Goal: Task Accomplishment & Management: Complete application form

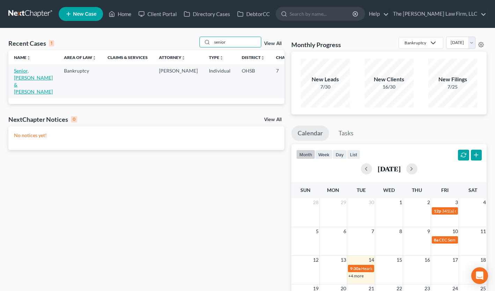
click at [20, 77] on link "Senior, [PERSON_NAME] & [PERSON_NAME]" at bounding box center [33, 81] width 39 height 27
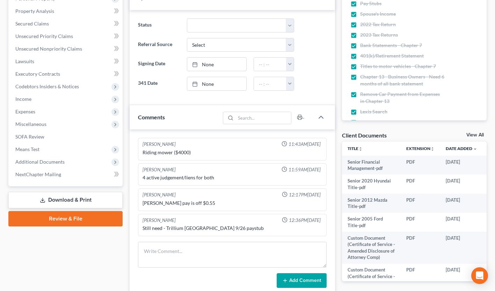
scroll to position [135, 0]
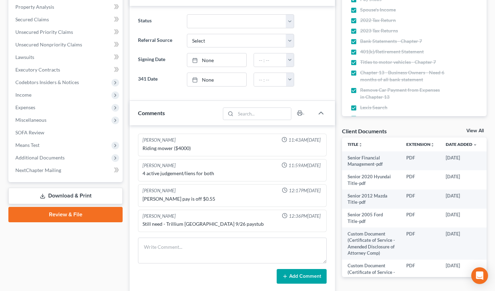
click at [45, 96] on span "Income" at bounding box center [66, 95] width 113 height 13
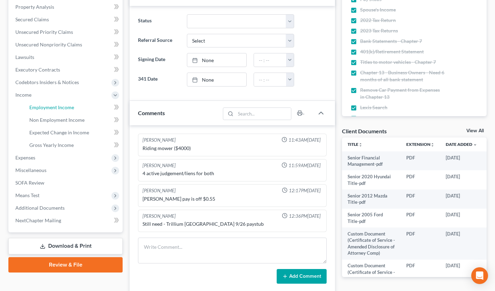
click at [52, 106] on span "Employment Income" at bounding box center [51, 107] width 45 height 6
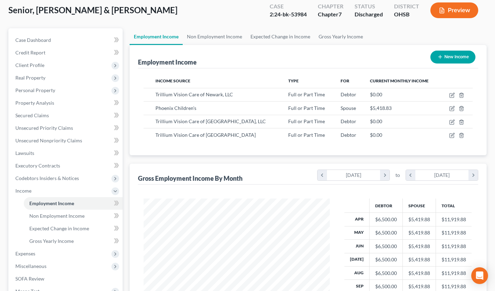
scroll to position [39, 0]
click at [62, 188] on span "Income" at bounding box center [66, 190] width 113 height 13
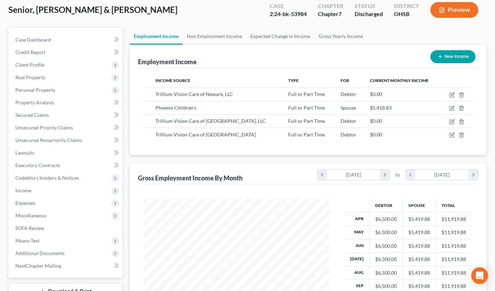
click at [58, 248] on span "Additional Documents" at bounding box center [66, 253] width 113 height 13
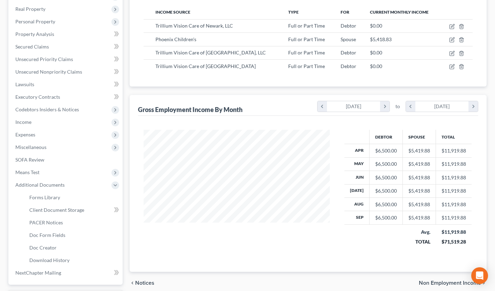
scroll to position [154, 0]
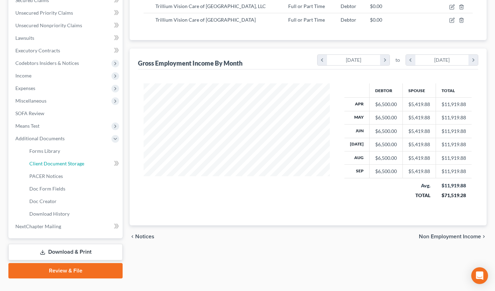
click at [63, 162] on span "Client Document Storage" at bounding box center [56, 164] width 55 height 6
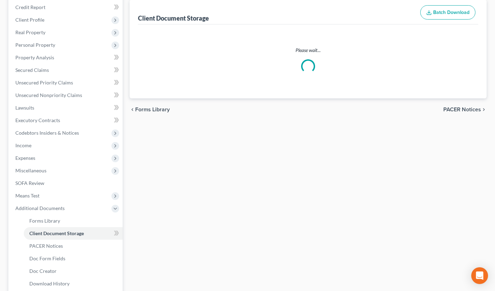
scroll to position [1, 0]
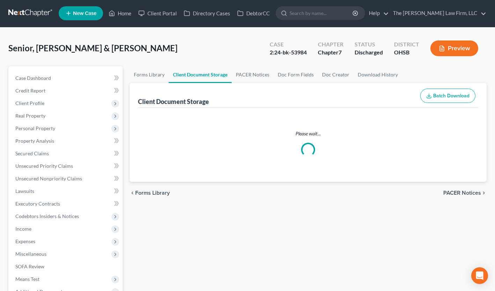
select select "7"
select select "52"
select select "61"
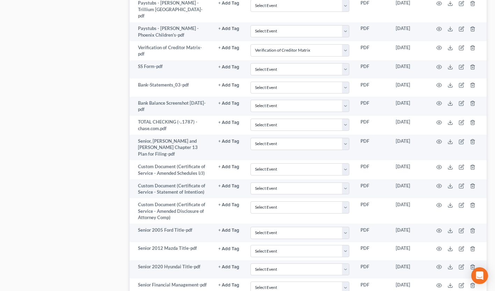
scroll to position [643, 0]
click at [449, 139] on icon at bounding box center [450, 142] width 6 height 6
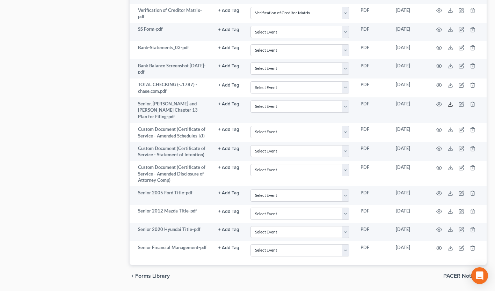
scroll to position [680, 0]
click at [449, 247] on polyline at bounding box center [450, 247] width 2 height 1
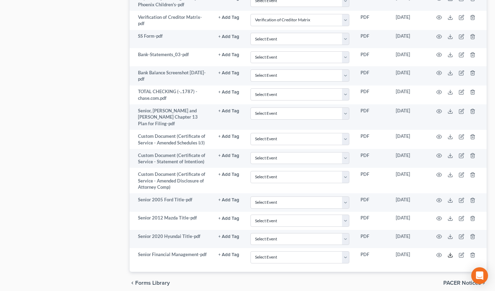
scroll to position [672, 0]
click at [452, 138] on icon at bounding box center [450, 138] width 4 height 1
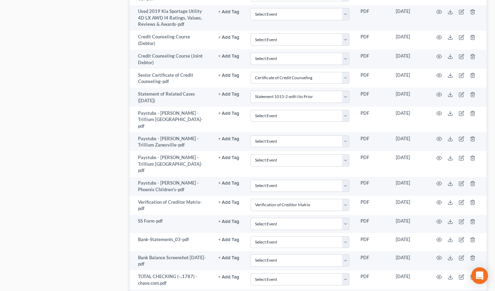
scroll to position [488, 0]
click at [448, 114] on icon at bounding box center [450, 114] width 4 height 1
click at [450, 136] on icon at bounding box center [450, 139] width 6 height 6
click at [448, 156] on icon at bounding box center [450, 159] width 6 height 6
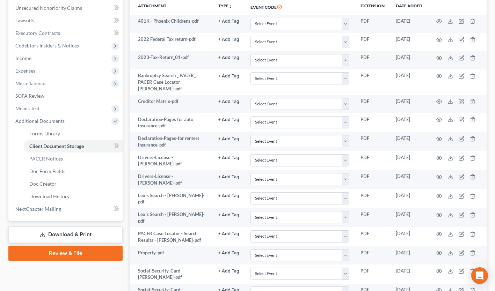
scroll to position [0, 0]
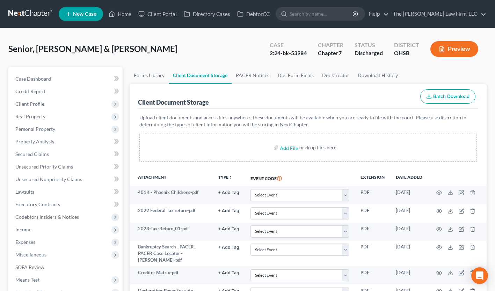
click at [51, 105] on span "Client Profile" at bounding box center [66, 104] width 113 height 13
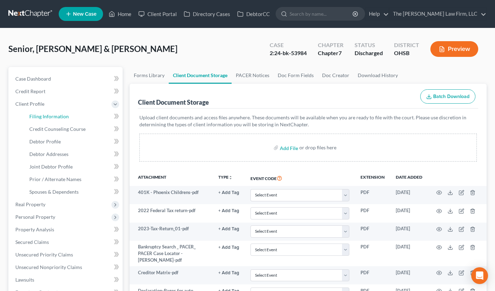
click at [52, 119] on span "Filing Information" at bounding box center [48, 116] width 39 height 6
select select "1"
select select "0"
select select "36"
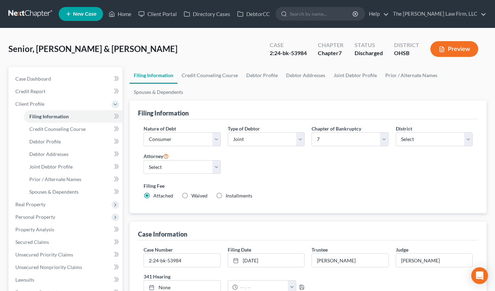
click at [29, 103] on span "Client Profile" at bounding box center [29, 104] width 29 height 6
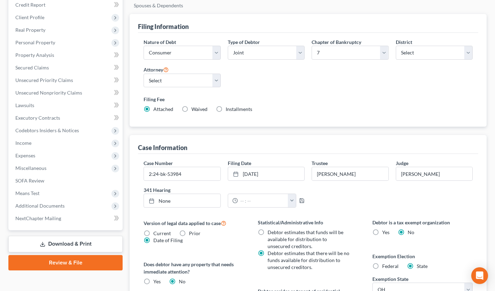
scroll to position [87, 0]
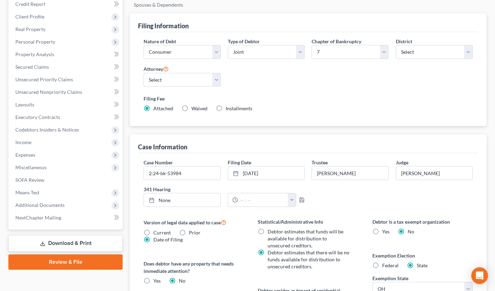
click at [42, 202] on span "Additional Documents" at bounding box center [39, 205] width 49 height 6
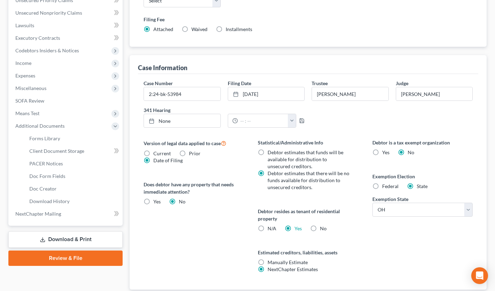
scroll to position [171, 0]
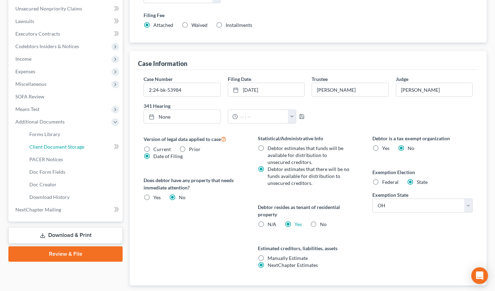
click at [72, 151] on link "Client Document Storage" at bounding box center [73, 147] width 99 height 13
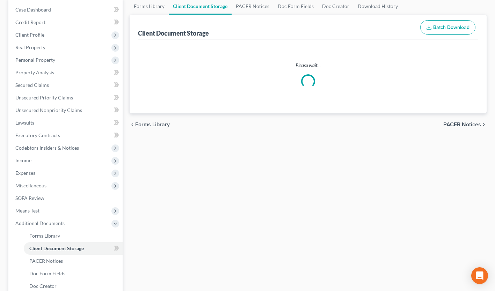
scroll to position [29, 0]
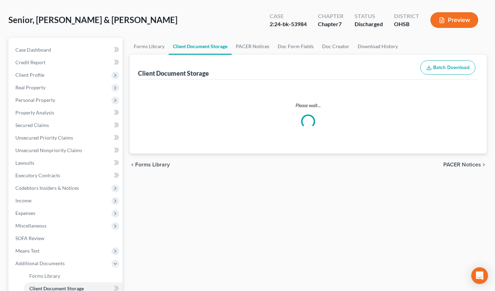
select select "7"
select select "52"
select select "61"
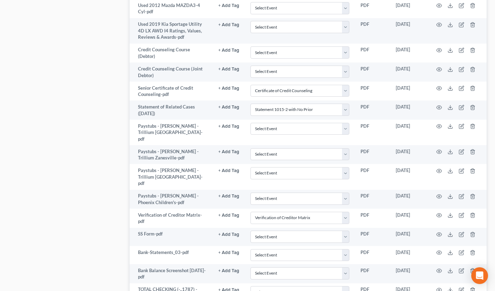
scroll to position [475, 0]
click at [450, 196] on polyline at bounding box center [450, 196] width 2 height 1
click at [448, 124] on icon at bounding box center [450, 126] width 6 height 6
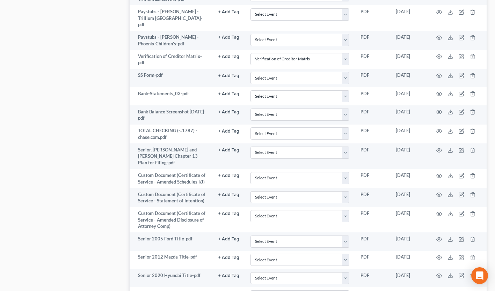
scroll to position [636, 0]
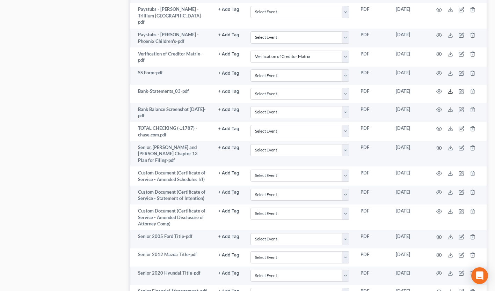
click at [450, 89] on icon at bounding box center [450, 92] width 6 height 6
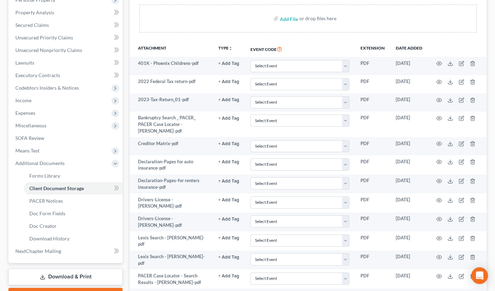
scroll to position [0, 0]
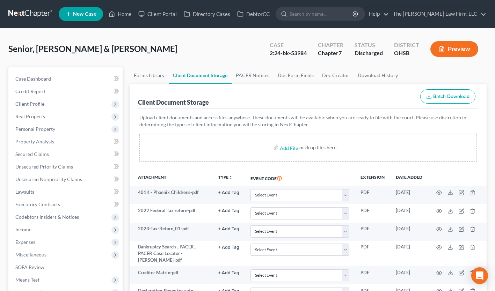
click at [35, 103] on span "Client Profile" at bounding box center [29, 104] width 29 height 6
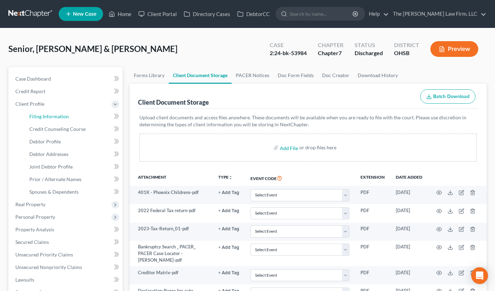
click at [37, 116] on span "Filing Information" at bounding box center [48, 116] width 39 height 6
select select "1"
select select "0"
select select "62"
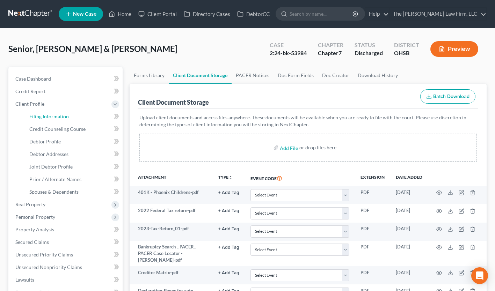
select select "2"
select select "36"
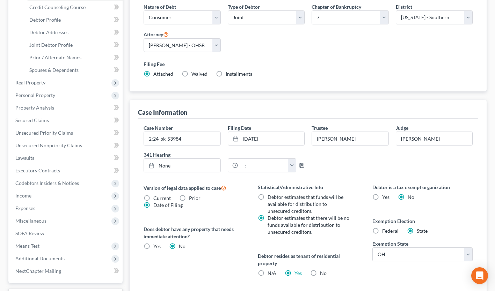
scroll to position [122, 0]
click at [47, 258] on span "Additional Documents" at bounding box center [39, 258] width 49 height 6
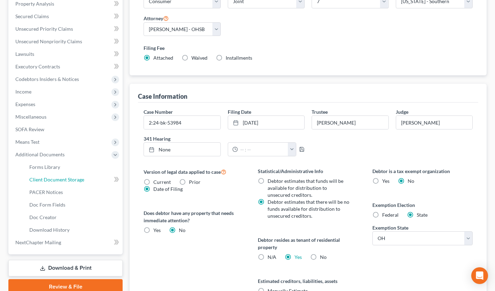
click at [61, 180] on span "Client Document Storage" at bounding box center [56, 180] width 55 height 6
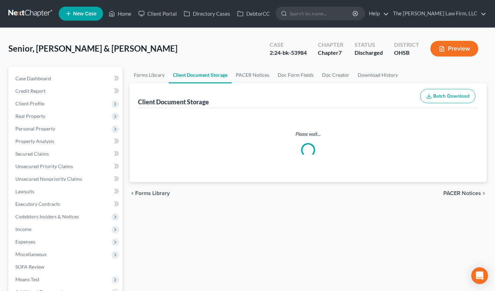
select select "7"
select select "52"
select select "61"
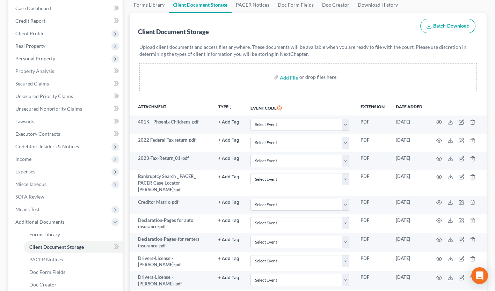
scroll to position [584, 0]
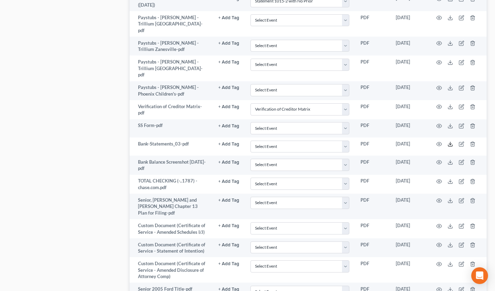
click at [450, 144] on polyline at bounding box center [450, 144] width 2 height 1
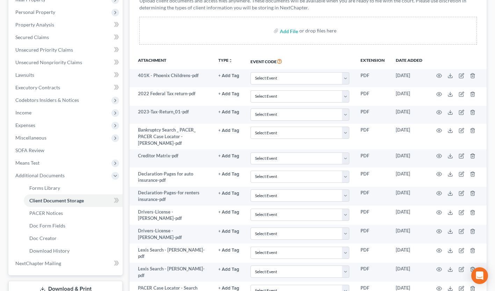
scroll to position [123, 0]
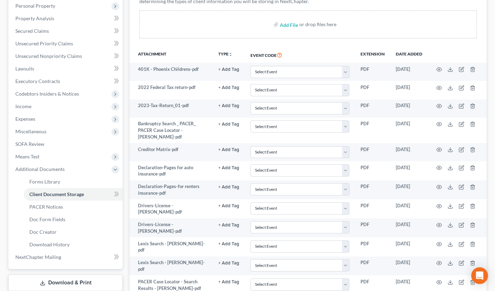
click at [48, 157] on span "Means Test" at bounding box center [66, 156] width 113 height 13
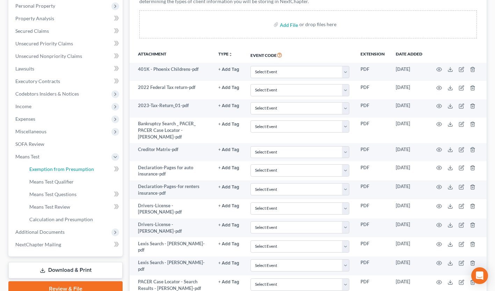
click at [76, 171] on span "Exemption from Presumption" at bounding box center [61, 169] width 65 height 6
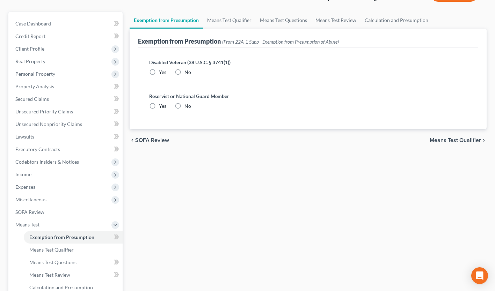
radio input "true"
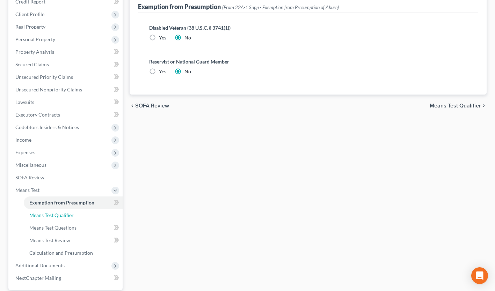
click at [58, 215] on span "Means Test Qualifier" at bounding box center [51, 215] width 44 height 6
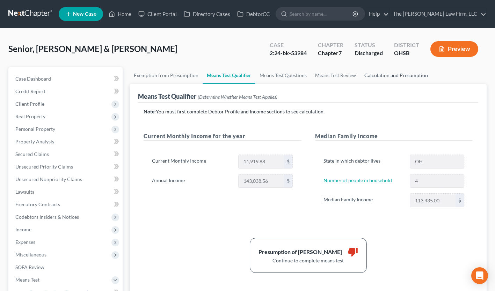
click at [385, 75] on link "Calculation and Presumption" at bounding box center [396, 75] width 72 height 17
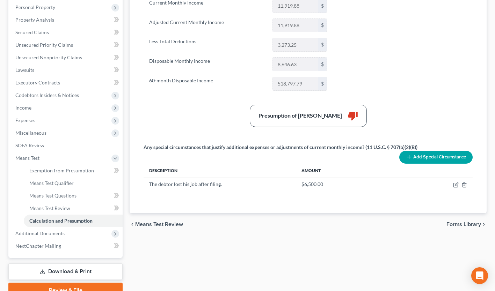
scroll to position [124, 0]
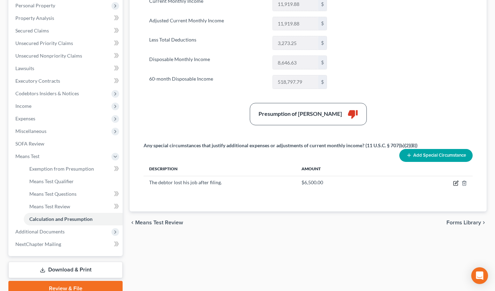
click at [456, 183] on icon "button" at bounding box center [455, 182] width 3 height 3
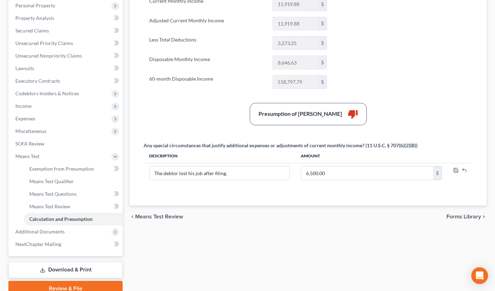
click at [314, 255] on div "Exemption from Presumption Means Test Qualifier Means Test Questions Means Test…" at bounding box center [308, 119] width 364 height 353
click at [455, 168] on icon "button" at bounding box center [456, 171] width 6 height 6
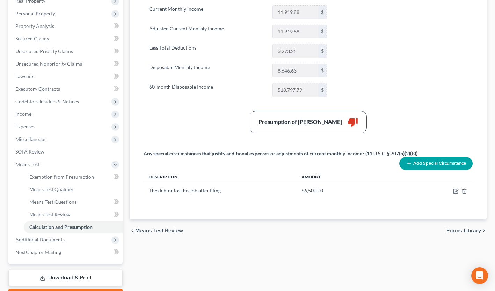
scroll to position [113, 0]
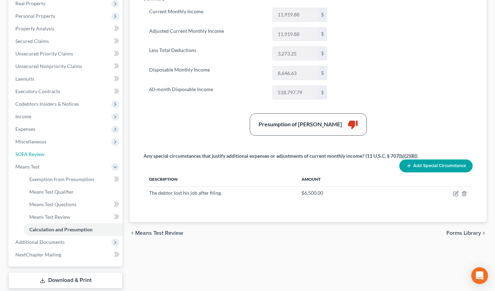
click at [66, 155] on link "SOFA Review" at bounding box center [66, 154] width 113 height 13
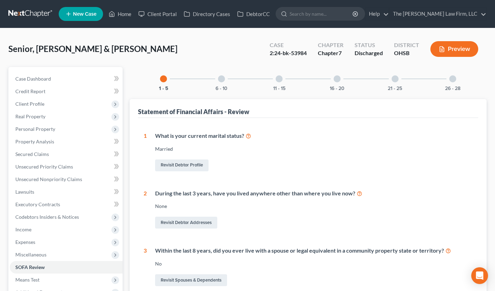
click at [221, 78] on div at bounding box center [221, 78] width 7 height 7
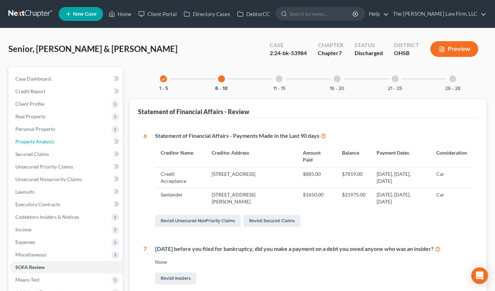
click at [61, 142] on link "Property Analysis" at bounding box center [66, 141] width 113 height 13
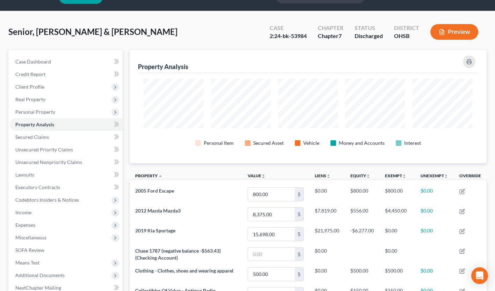
scroll to position [16, 0]
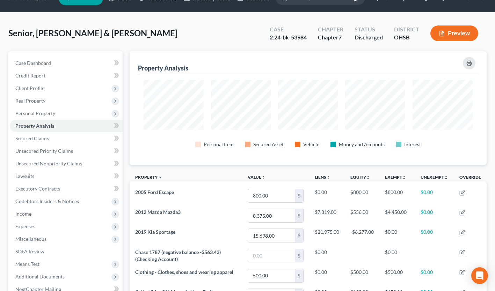
click at [45, 111] on span "Personal Property" at bounding box center [35, 113] width 40 height 6
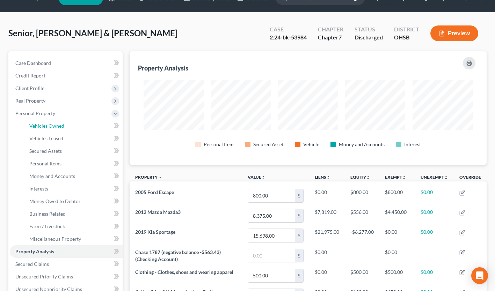
click at [64, 124] on link "Vehicles Owned" at bounding box center [73, 126] width 99 height 13
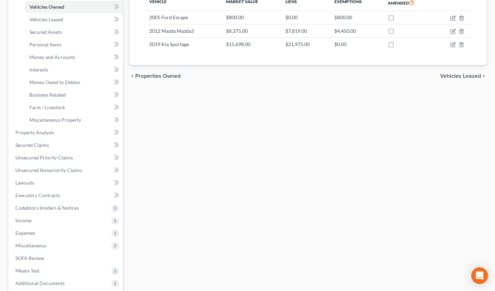
scroll to position [135, 0]
click at [46, 232] on span "Expenses" at bounding box center [66, 232] width 113 height 13
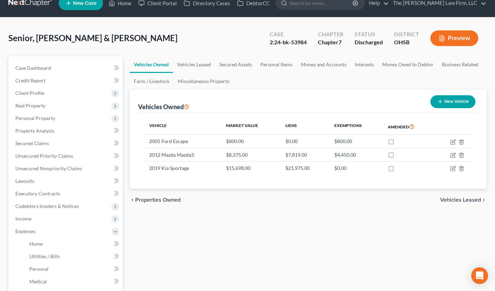
scroll to position [0, 0]
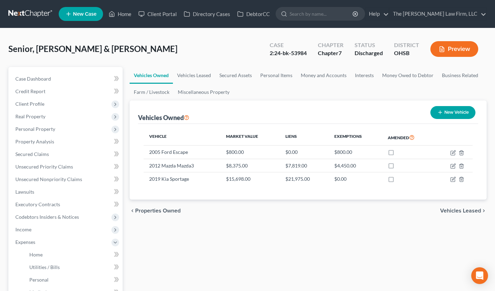
click at [57, 127] on span "Personal Property" at bounding box center [66, 129] width 113 height 13
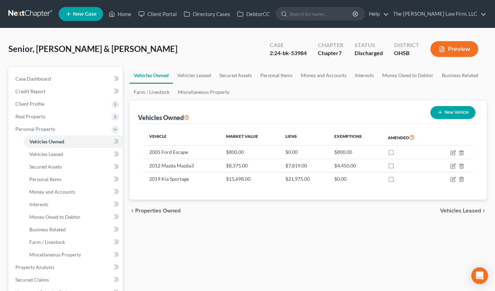
click at [57, 127] on span "Personal Property" at bounding box center [66, 129] width 113 height 13
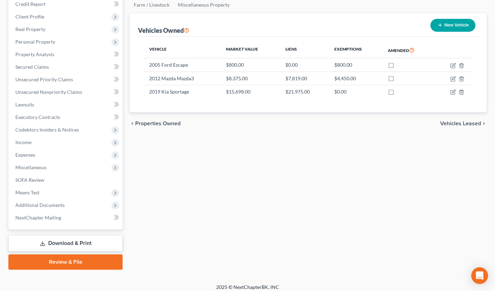
scroll to position [88, 0]
click at [52, 154] on span "Expenses" at bounding box center [66, 154] width 113 height 13
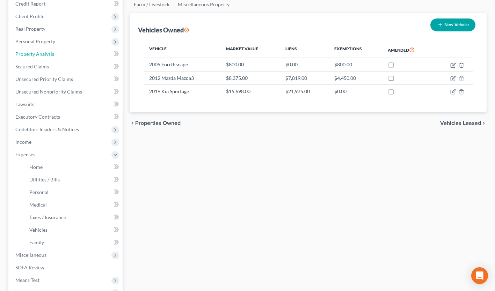
click at [73, 53] on link "Property Analysis" at bounding box center [66, 54] width 113 height 13
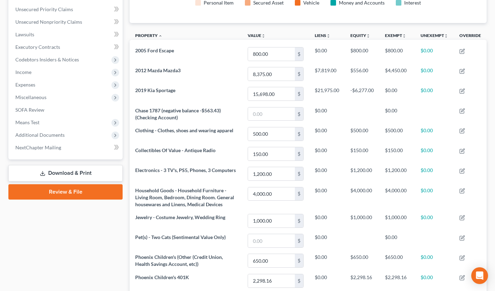
scroll to position [155, 0]
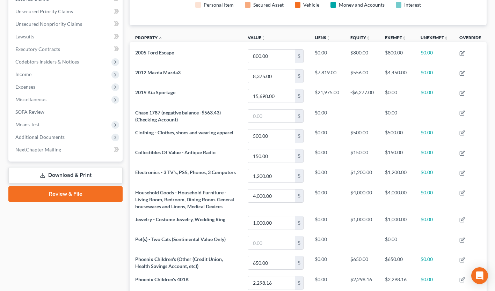
click at [58, 86] on span "Expenses" at bounding box center [66, 87] width 113 height 13
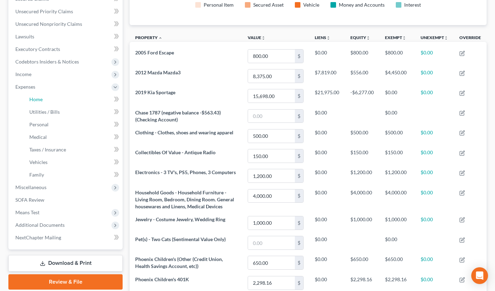
click at [61, 103] on link "Home" at bounding box center [73, 99] width 99 height 13
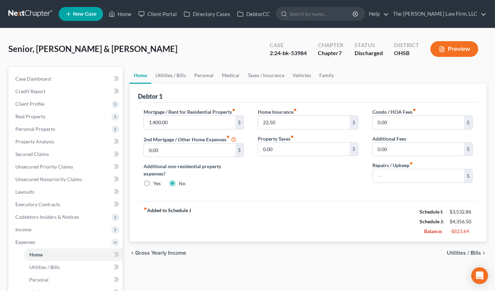
click at [54, 127] on span "Personal Property" at bounding box center [35, 129] width 40 height 6
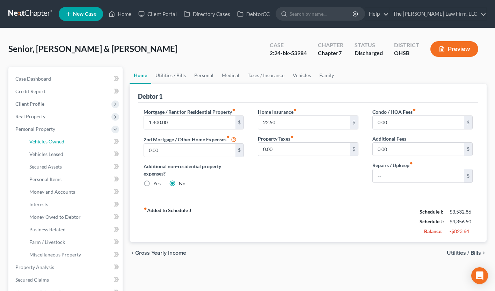
click at [53, 142] on span "Vehicles Owned" at bounding box center [46, 142] width 35 height 6
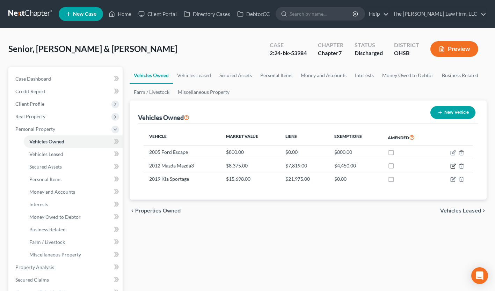
click at [454, 165] on icon "button" at bounding box center [453, 166] width 6 height 6
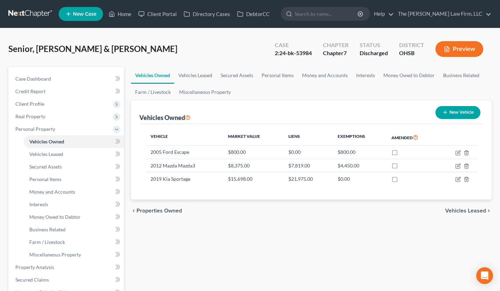
select select "0"
select select "14"
select select "2"
select select "23"
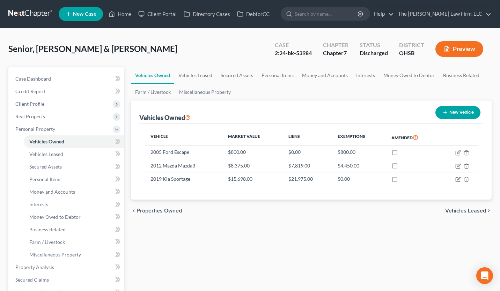
select select "0"
select select "2"
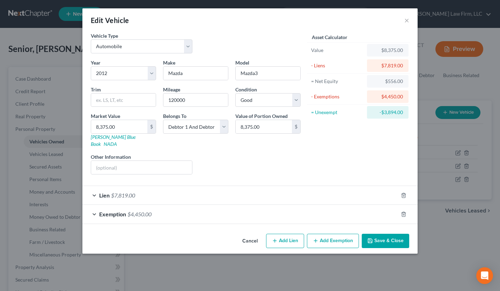
click at [260, 188] on div "Lien $7,819.00" at bounding box center [239, 195] width 315 height 18
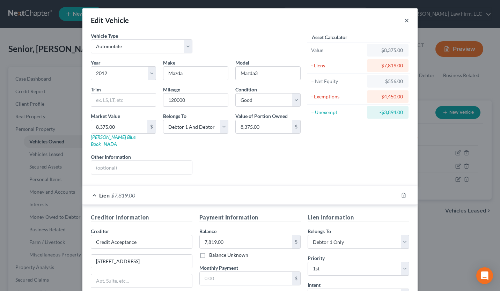
click at [404, 21] on button "×" at bounding box center [406, 20] width 5 height 8
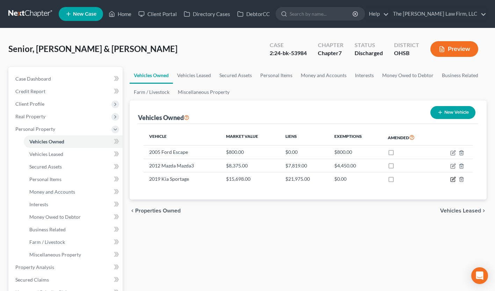
click at [453, 180] on icon "button" at bounding box center [453, 180] width 6 height 6
select select "0"
select select "7"
select select "2"
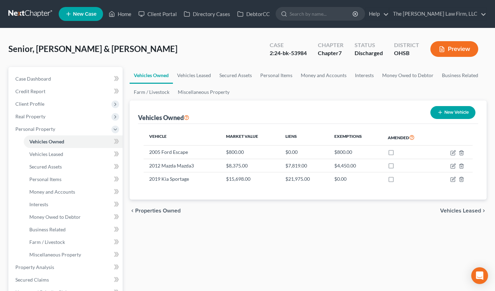
select select "45"
select select "0"
select select "2"
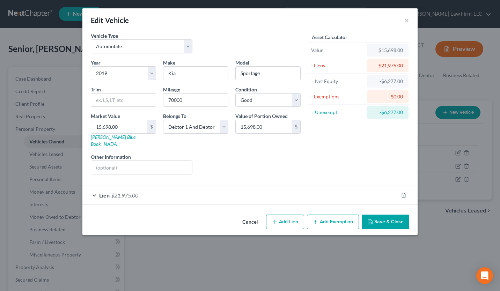
click at [235, 186] on div "Lien $21,975.00" at bounding box center [239, 195] width 315 height 18
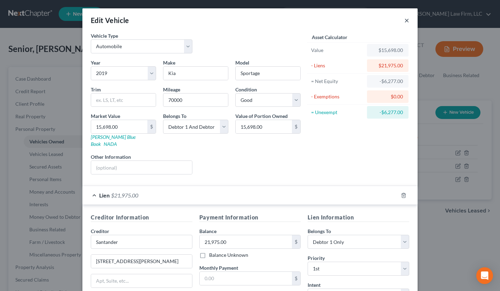
click at [404, 20] on button "×" at bounding box center [406, 20] width 5 height 8
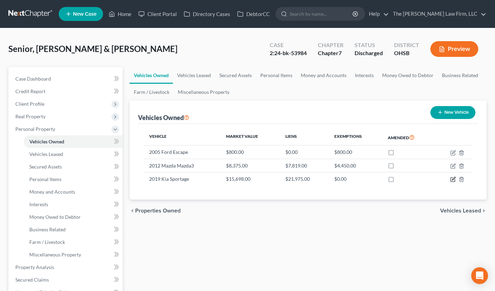
click at [453, 179] on icon "button" at bounding box center [453, 180] width 6 height 6
select select "0"
select select "7"
select select "2"
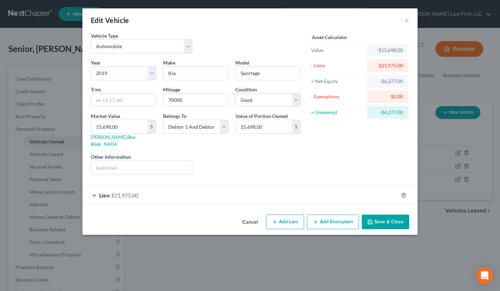
click at [263, 186] on div "Lien $21,975.00" at bounding box center [239, 195] width 315 height 18
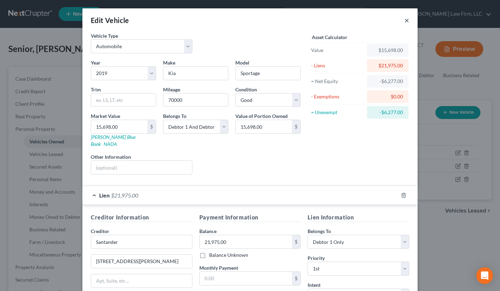
click at [405, 20] on button "×" at bounding box center [406, 20] width 5 height 8
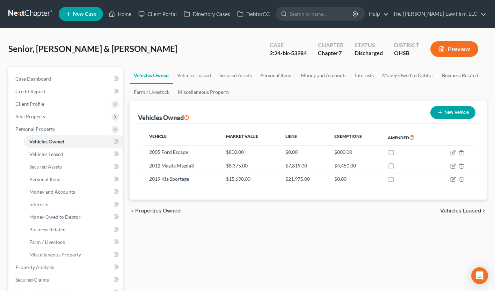
click at [50, 127] on span "Personal Property" at bounding box center [35, 129] width 40 height 6
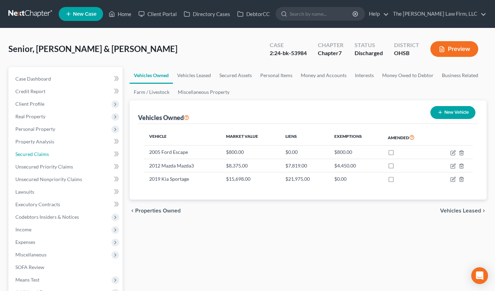
click at [43, 155] on span "Secured Claims" at bounding box center [32, 154] width 34 height 6
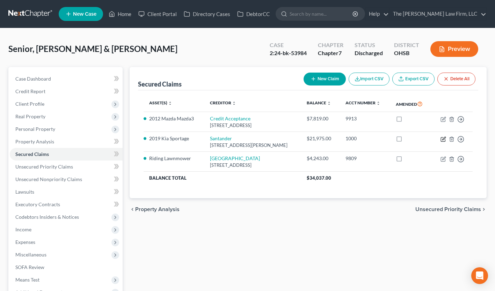
click at [441, 140] on icon "button" at bounding box center [443, 139] width 6 height 6
select select "45"
select select "0"
select select "2"
select select "0"
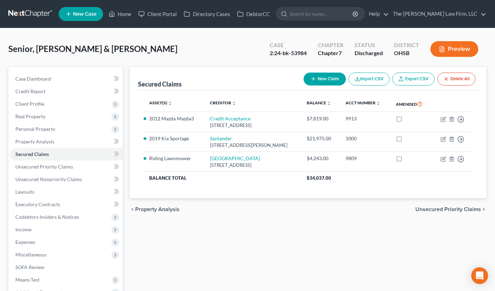
select select "0"
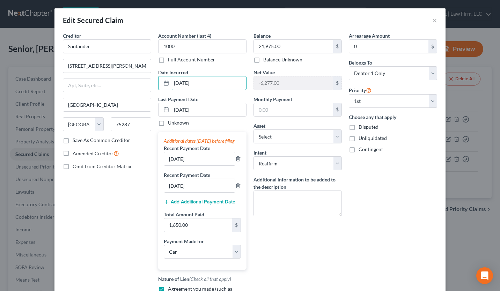
drag, startPoint x: 210, startPoint y: 85, endPoint x: 150, endPoint y: 90, distance: 60.6
click at [150, 90] on div "Creditor * Santander 8585 N Stemmons Fw Dallas State AL AK AR AZ CA CO CT DE DC…" at bounding box center [249, 185] width 381 height 306
click at [432, 21] on button "×" at bounding box center [434, 20] width 5 height 8
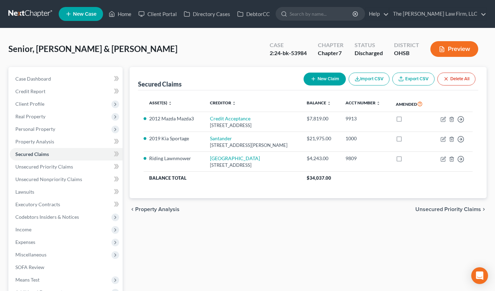
click at [40, 126] on span "Personal Property" at bounding box center [35, 129] width 40 height 6
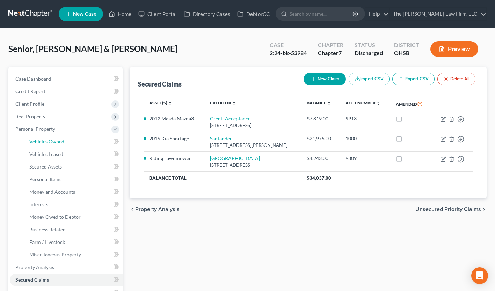
click at [46, 141] on span "Vehicles Owned" at bounding box center [46, 142] width 35 height 6
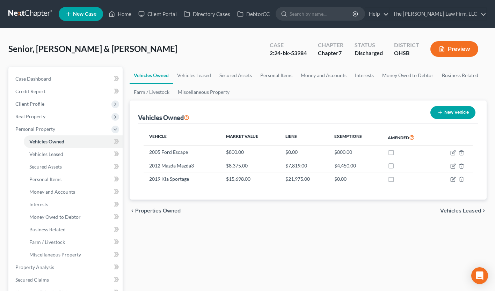
click at [33, 127] on span "Personal Property" at bounding box center [35, 129] width 40 height 6
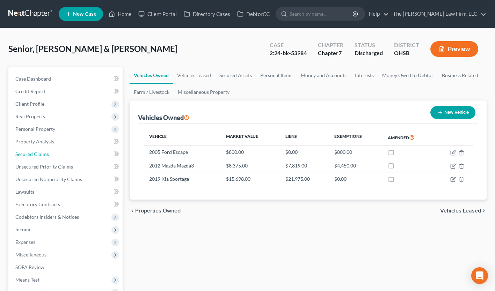
click at [36, 154] on span "Secured Claims" at bounding box center [32, 154] width 34 height 6
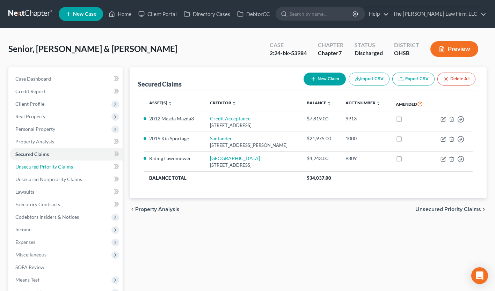
click at [77, 164] on link "Unsecured Priority Claims" at bounding box center [66, 167] width 113 height 13
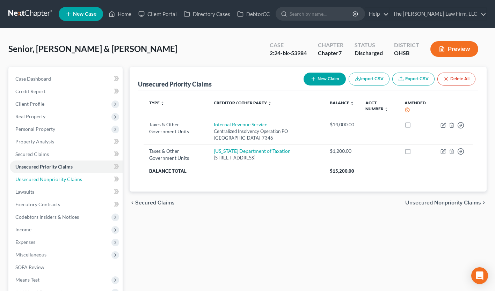
click at [49, 178] on span "Unsecured Nonpriority Claims" at bounding box center [48, 179] width 67 height 6
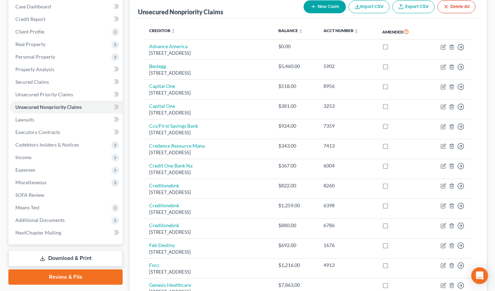
scroll to position [73, 0]
click at [36, 169] on span "Expenses" at bounding box center [66, 169] width 113 height 13
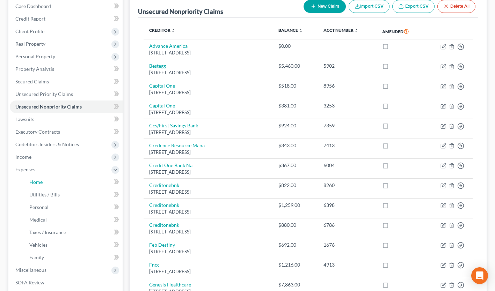
click at [51, 180] on link "Home" at bounding box center [73, 182] width 99 height 13
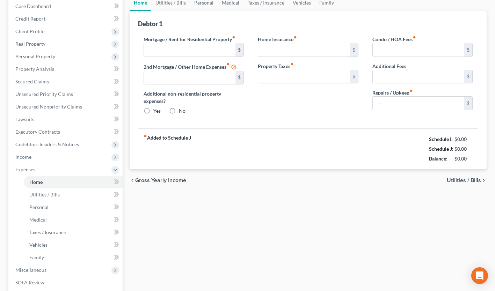
scroll to position [31, 0]
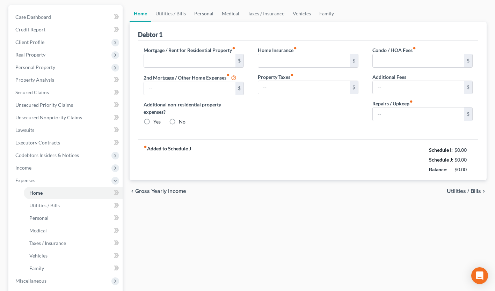
type input "1,400.00"
type input "0.00"
radio input "true"
type input "22.50"
type input "0.00"
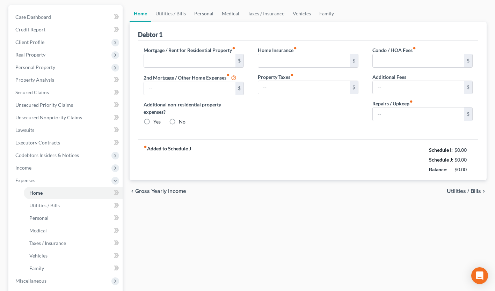
type input "0.00"
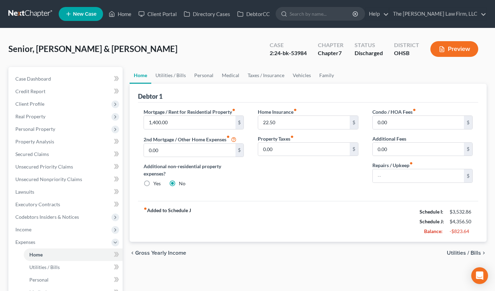
scroll to position [180, 0]
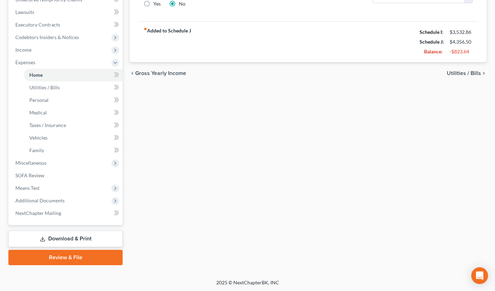
click at [51, 203] on span "Additional Documents" at bounding box center [39, 201] width 49 height 6
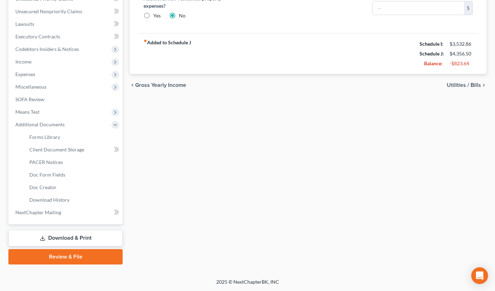
scroll to position [167, 0]
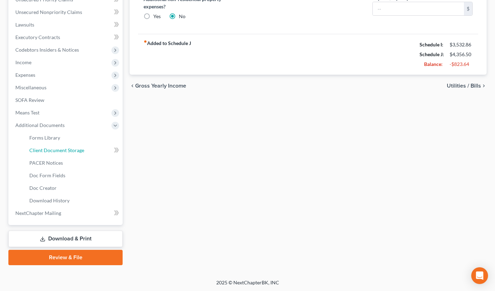
click at [66, 150] on span "Client Document Storage" at bounding box center [56, 150] width 55 height 6
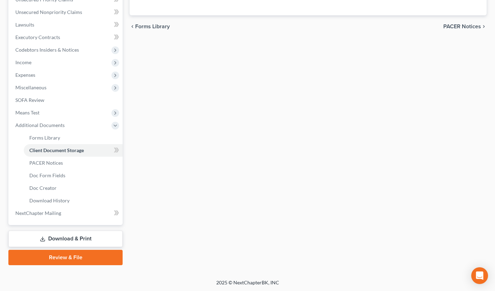
select select "7"
select select "52"
select select "61"
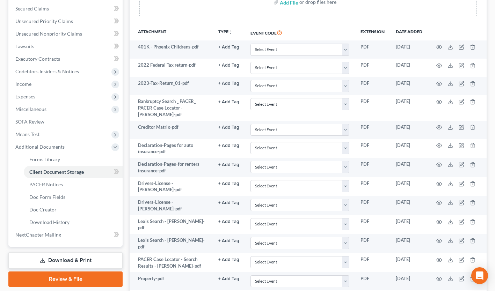
scroll to position [628, 0]
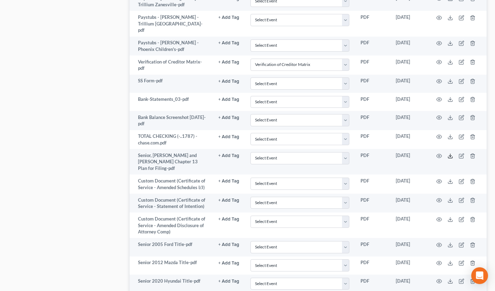
click at [450, 154] on line at bounding box center [450, 155] width 0 height 3
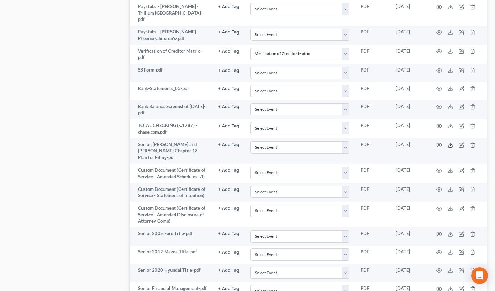
scroll to position [639, 0]
click at [448, 86] on icon at bounding box center [450, 89] width 6 height 6
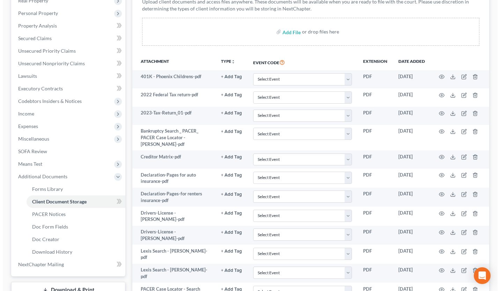
scroll to position [0, 0]
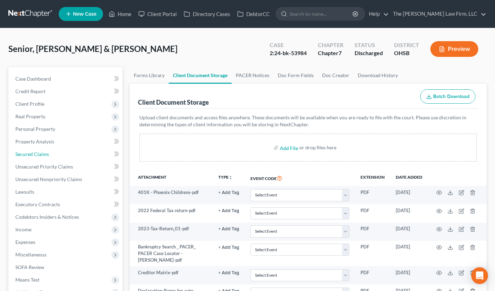
click at [41, 153] on span "Secured Claims" at bounding box center [32, 154] width 34 height 6
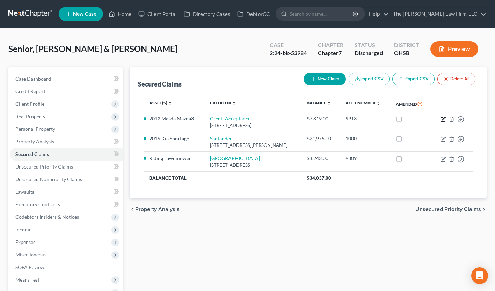
click at [442, 119] on icon "button" at bounding box center [443, 118] width 3 height 3
select select "23"
select select "0"
select select "12"
select select "2"
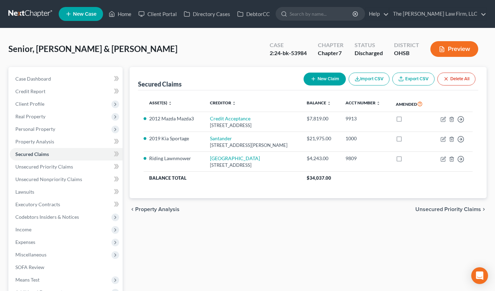
select select "0"
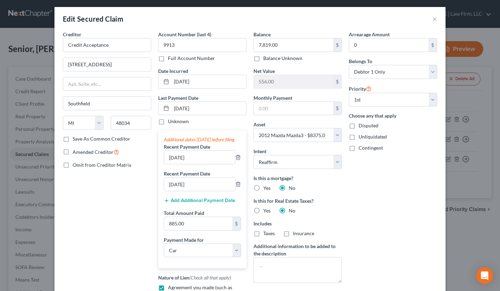
scroll to position [2, 0]
click at [429, 23] on div "Edit Secured Claim ×" at bounding box center [249, 19] width 391 height 24
click at [433, 18] on button "×" at bounding box center [434, 18] width 5 height 8
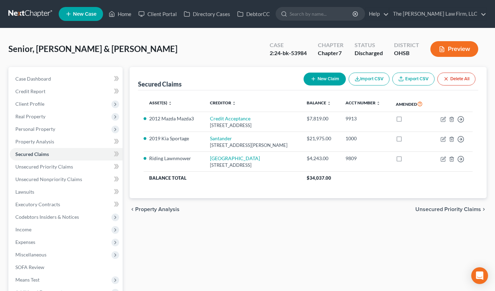
click at [43, 129] on span "Personal Property" at bounding box center [35, 129] width 40 height 6
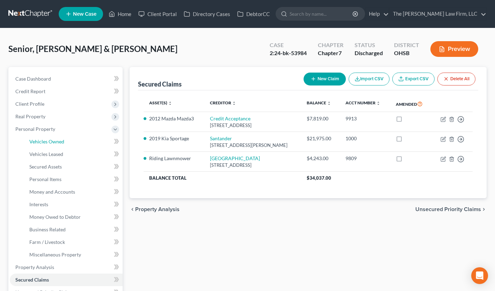
click at [52, 140] on span "Vehicles Owned" at bounding box center [46, 142] width 35 height 6
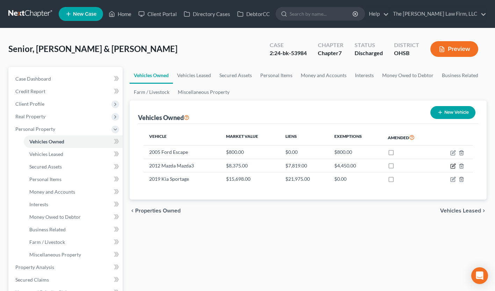
click at [450, 166] on icon "button" at bounding box center [452, 166] width 4 height 4
select select "0"
select select "14"
select select "2"
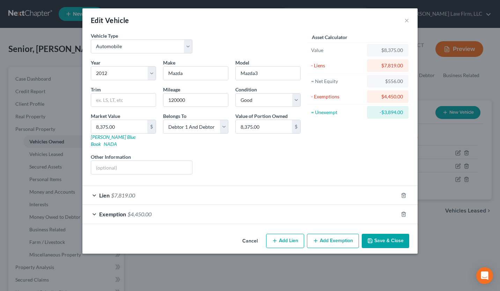
click at [274, 194] on div "Lien $7,819.00" at bounding box center [239, 195] width 315 height 18
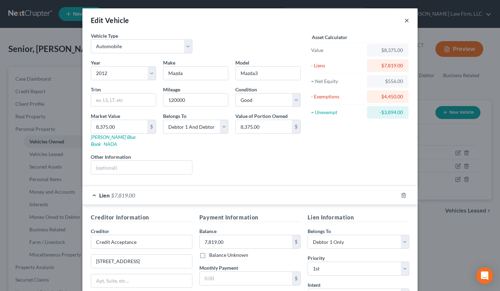
click at [404, 21] on button "×" at bounding box center [406, 20] width 5 height 8
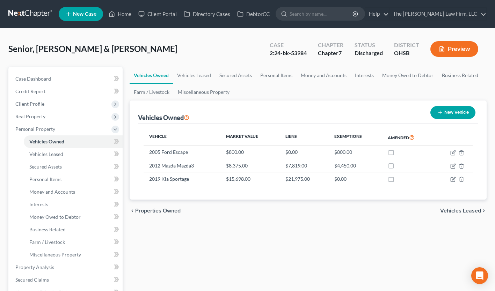
click at [66, 125] on span "Personal Property" at bounding box center [66, 129] width 113 height 13
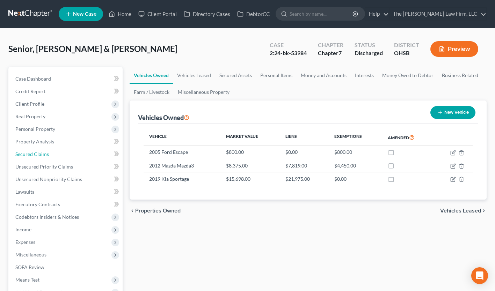
click at [39, 154] on span "Secured Claims" at bounding box center [32, 154] width 34 height 6
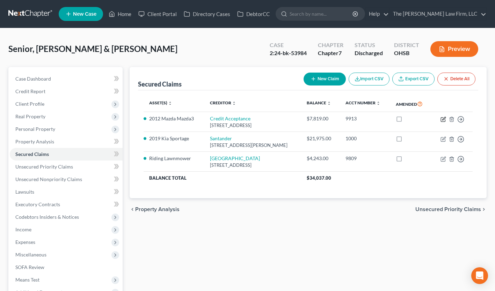
click at [443, 119] on icon "button" at bounding box center [443, 120] width 6 height 6
select select "23"
select select "0"
select select "12"
select select "2"
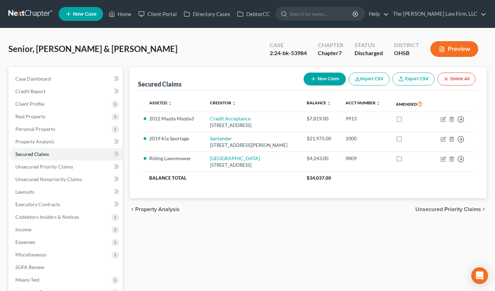
select select "0"
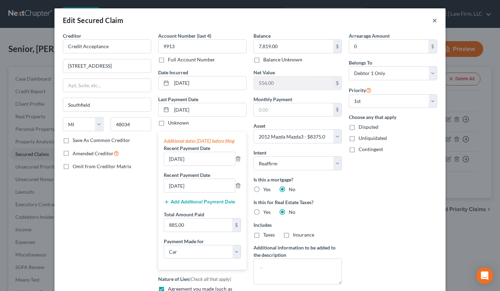
click at [432, 21] on button "×" at bounding box center [434, 20] width 5 height 8
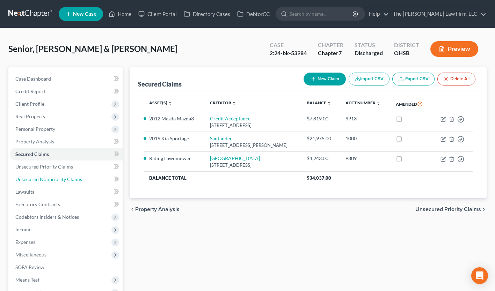
click at [54, 177] on span "Unsecured Nonpriority Claims" at bounding box center [48, 179] width 67 height 6
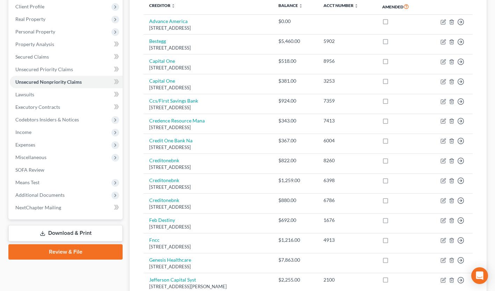
scroll to position [93, 0]
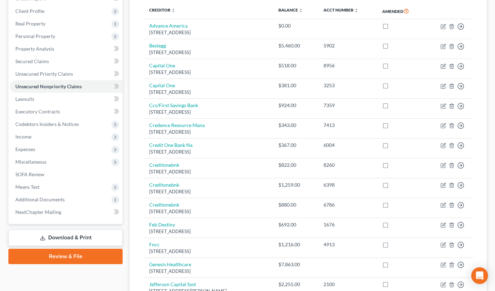
click at [39, 149] on span "Expenses" at bounding box center [66, 149] width 113 height 13
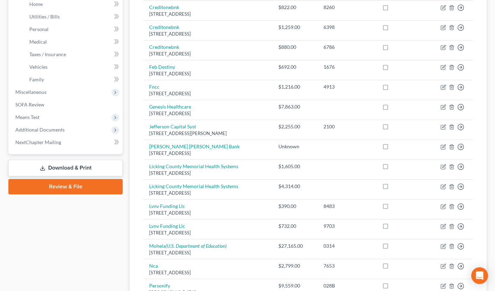
scroll to position [250, 0]
click at [49, 69] on link "Vehicles" at bounding box center [73, 67] width 99 height 13
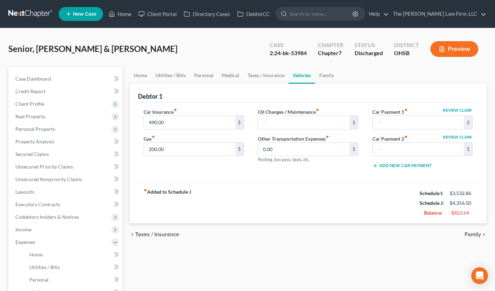
click at [330, 17] on input "search" at bounding box center [321, 13] width 64 height 13
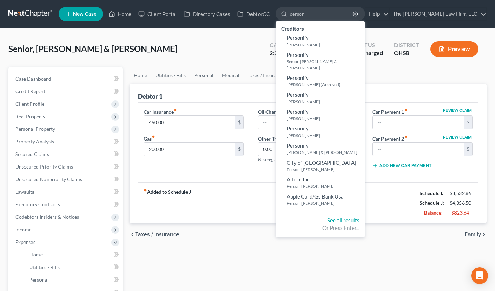
type input "person"
click at [359, 217] on link "See all results" at bounding box center [343, 220] width 32 height 6
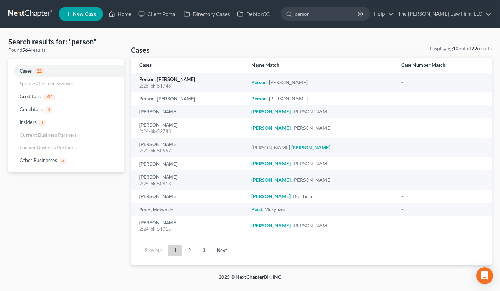
click at [164, 79] on link "Person, [PERSON_NAME]" at bounding box center [167, 79] width 56 height 5
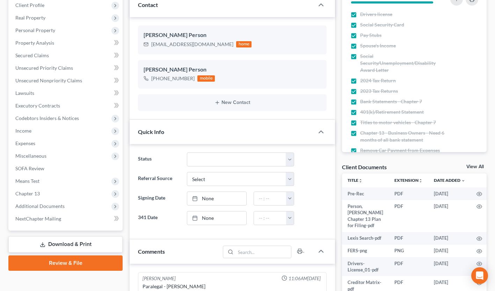
scroll to position [104, 0]
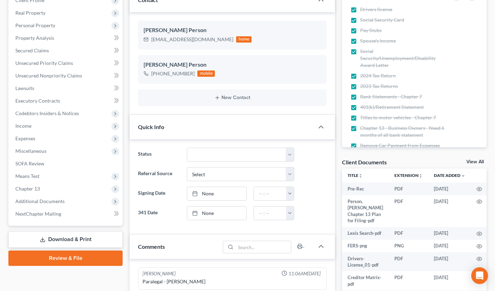
click at [62, 176] on span "Means Test" at bounding box center [66, 176] width 113 height 13
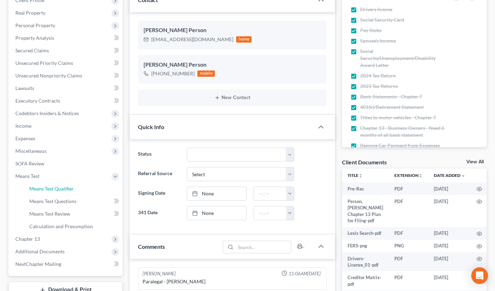
click at [65, 188] on span "Means Test Qualifier" at bounding box center [51, 189] width 44 height 6
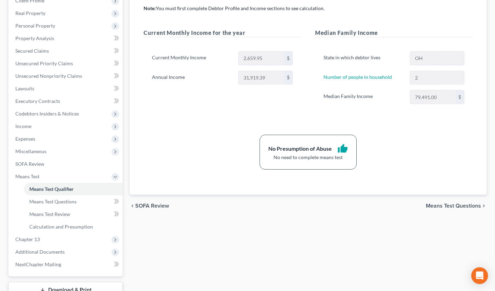
scroll to position [101, 0]
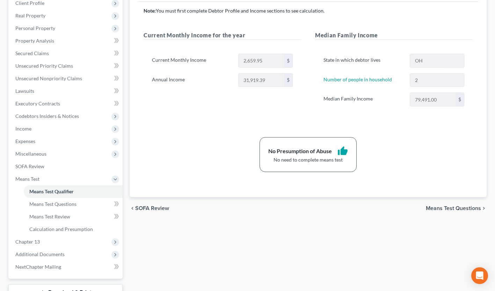
click at [25, 179] on span "Means Test" at bounding box center [27, 179] width 24 height 6
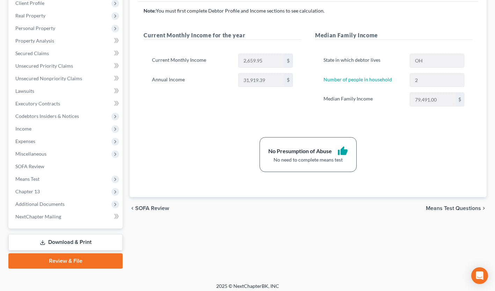
click at [38, 205] on span "Additional Documents" at bounding box center [39, 204] width 49 height 6
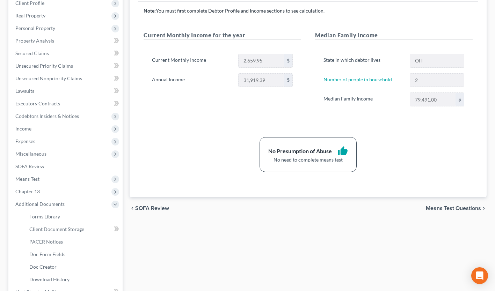
scroll to position [180, 0]
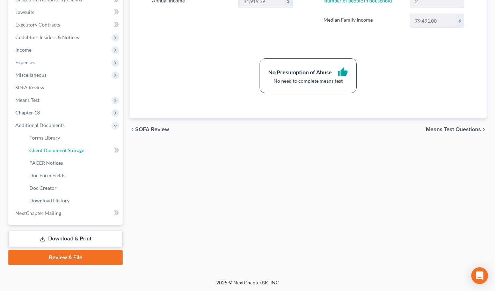
click at [55, 149] on span "Client Document Storage" at bounding box center [56, 150] width 55 height 6
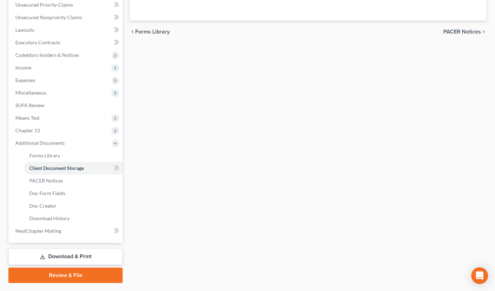
scroll to position [127, 0]
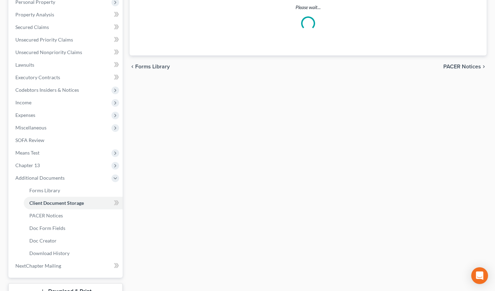
select select "7"
select select "52"
select select "61"
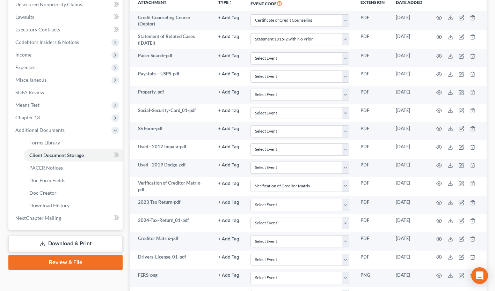
scroll to position [147, 0]
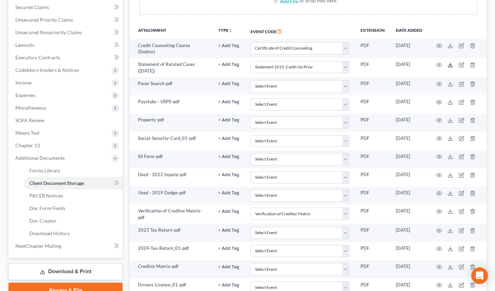
click at [448, 64] on icon at bounding box center [450, 65] width 6 height 6
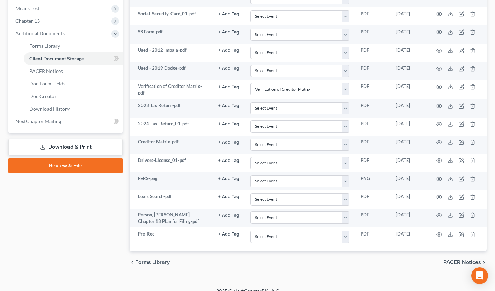
scroll to position [272, 0]
click at [452, 198] on icon at bounding box center [450, 197] width 4 height 1
click at [448, 234] on icon at bounding box center [450, 234] width 6 height 6
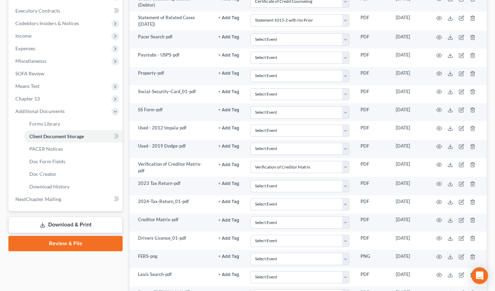
scroll to position [193, 0]
click at [53, 109] on span "Additional Documents" at bounding box center [39, 112] width 49 height 6
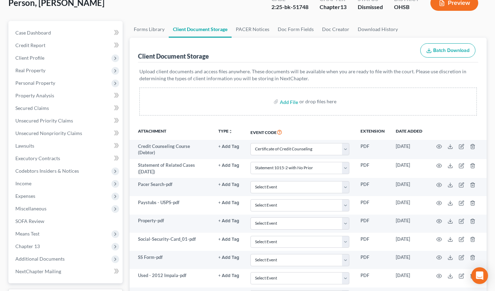
scroll to position [32, 0]
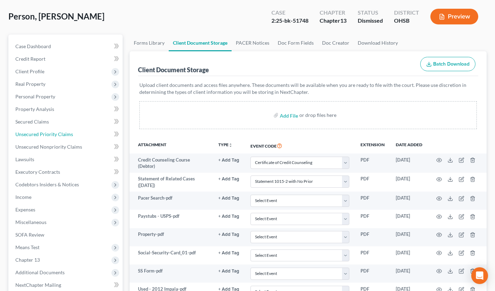
click at [72, 134] on link "Unsecured Priority Claims" at bounding box center [66, 134] width 113 height 13
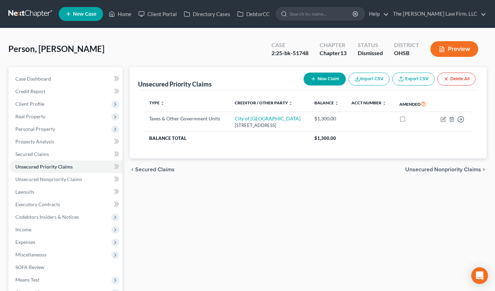
click at [51, 129] on span "Personal Property" at bounding box center [35, 129] width 40 height 6
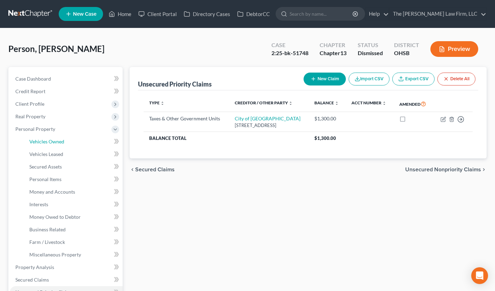
click at [61, 141] on span "Vehicles Owned" at bounding box center [46, 142] width 35 height 6
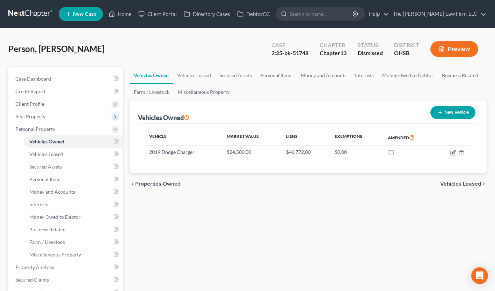
click at [453, 154] on icon "button" at bounding box center [453, 153] width 6 height 6
select select "0"
select select "7"
select select "2"
select select "0"
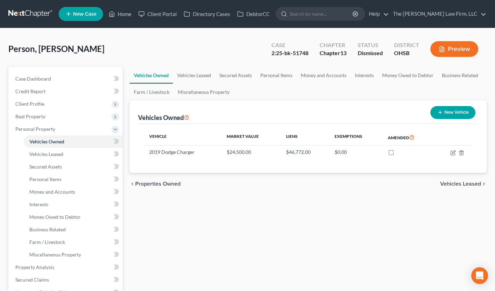
select select "36"
select select "0"
select select "2"
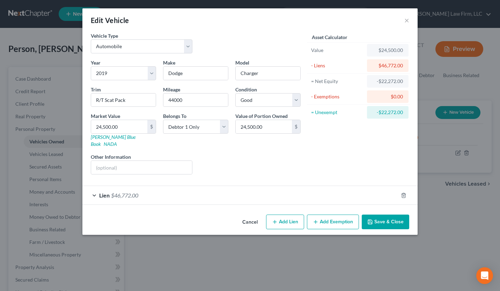
click at [265, 188] on div "Lien $46,772.00" at bounding box center [239, 195] width 315 height 18
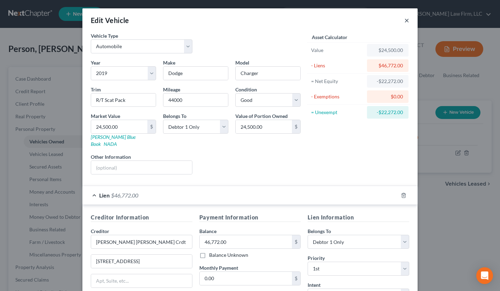
click at [404, 22] on button "×" at bounding box center [406, 20] width 5 height 8
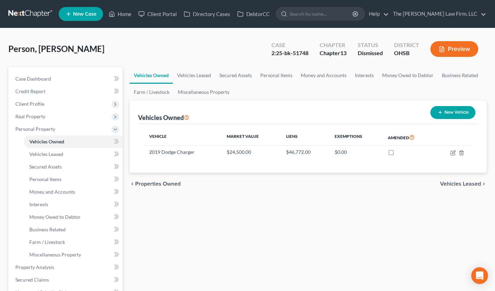
click at [86, 130] on span "Personal Property" at bounding box center [66, 129] width 113 height 13
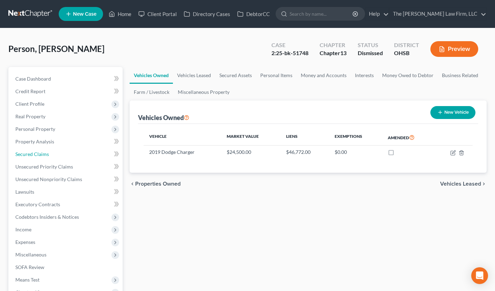
click at [52, 150] on link "Secured Claims" at bounding box center [66, 154] width 113 height 13
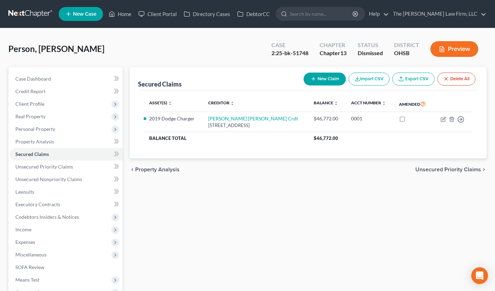
click at [440, 119] on td "Move to E Move to F Move to G Move to Notice Only" at bounding box center [452, 122] width 39 height 20
click at [443, 120] on icon "button" at bounding box center [443, 120] width 6 height 6
select select "36"
select select "2"
select select "0"
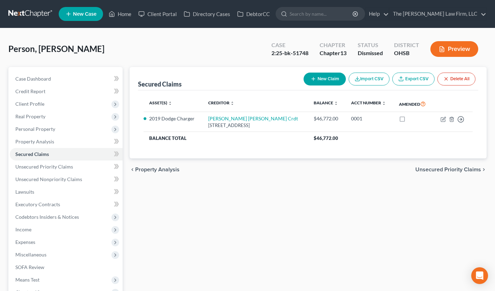
select select "0"
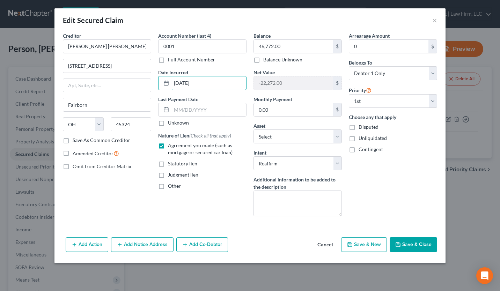
drag, startPoint x: 211, startPoint y: 84, endPoint x: 102, endPoint y: 88, distance: 109.7
click at [102, 88] on div "Creditor * Wright Patterson Crdt 2455 Executive Blvd Fairborn State AL AK AR AZ…" at bounding box center [249, 127] width 381 height 190
click at [405, 195] on div "Arrearage Amount 0 $ Belongs To * Select Debtor 1 Only Debtor 2 Only Debtor 1 A…" at bounding box center [392, 127] width 95 height 190
click at [435, 19] on button "×" at bounding box center [434, 20] width 5 height 8
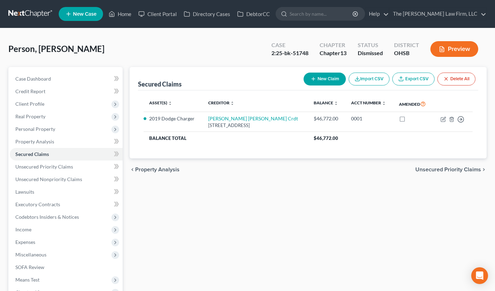
click at [52, 127] on span "Personal Property" at bounding box center [35, 129] width 40 height 6
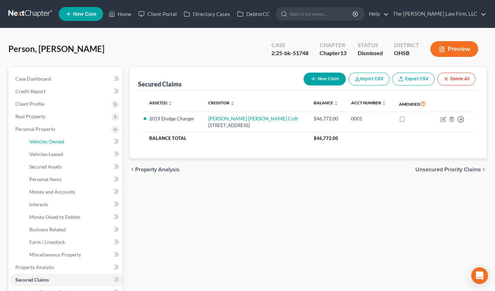
click at [54, 140] on span "Vehicles Owned" at bounding box center [46, 142] width 35 height 6
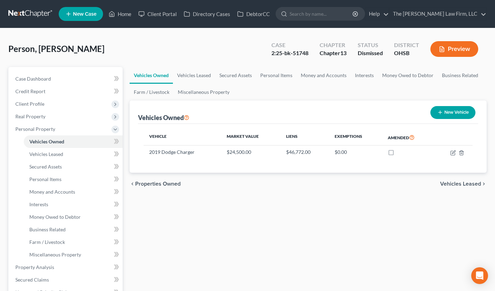
click at [54, 131] on span "Personal Property" at bounding box center [66, 129] width 113 height 13
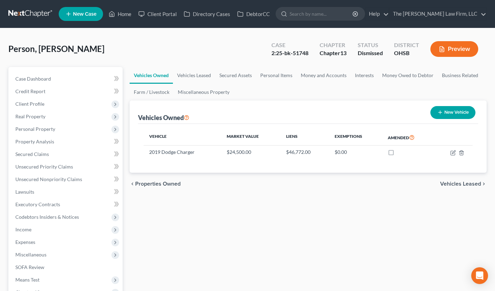
scroll to position [0, 0]
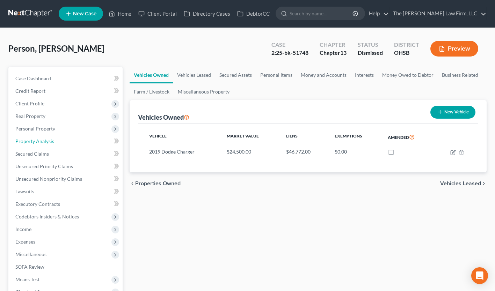
click at [46, 139] on span "Property Analysis" at bounding box center [34, 141] width 39 height 6
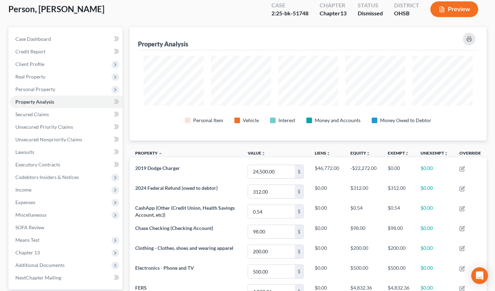
scroll to position [39, 0]
click at [60, 222] on link "SOFA Review" at bounding box center [66, 228] width 113 height 13
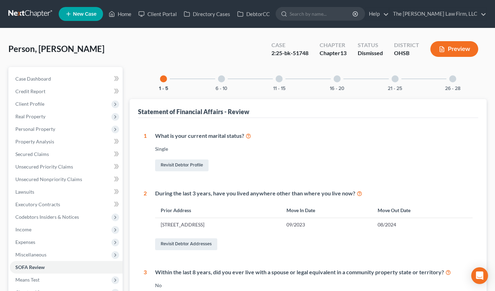
click at [221, 77] on div at bounding box center [221, 78] width 7 height 7
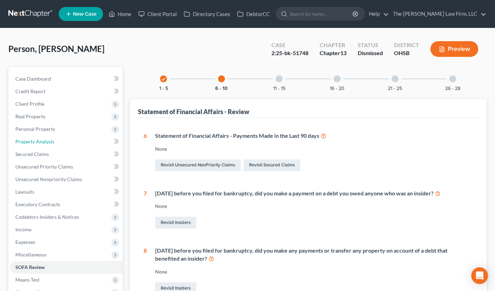
click at [47, 139] on span "Property Analysis" at bounding box center [34, 142] width 39 height 6
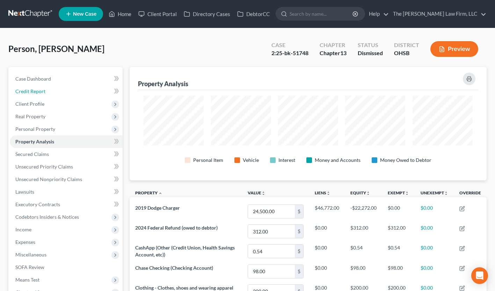
click at [68, 91] on link "Credit Report" at bounding box center [66, 91] width 113 height 13
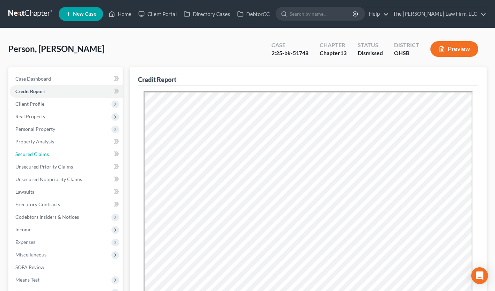
click at [43, 154] on span "Secured Claims" at bounding box center [32, 154] width 34 height 6
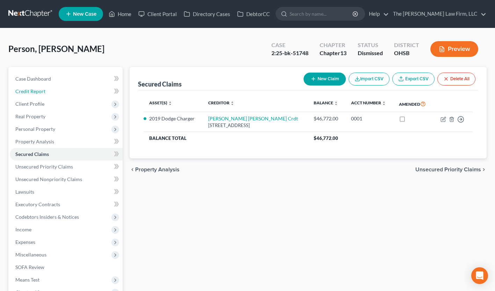
click at [52, 90] on link "Credit Report" at bounding box center [66, 91] width 113 height 13
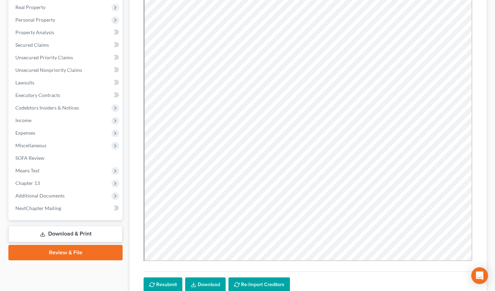
scroll to position [110, 0]
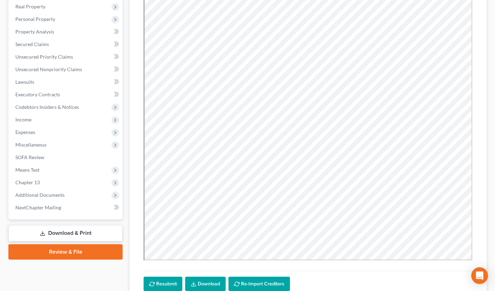
click at [48, 133] on span "Expenses" at bounding box center [66, 132] width 113 height 13
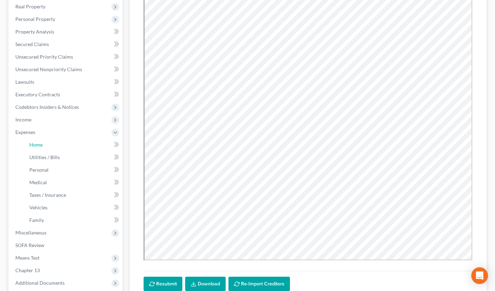
click at [50, 150] on link "Home" at bounding box center [73, 145] width 99 height 13
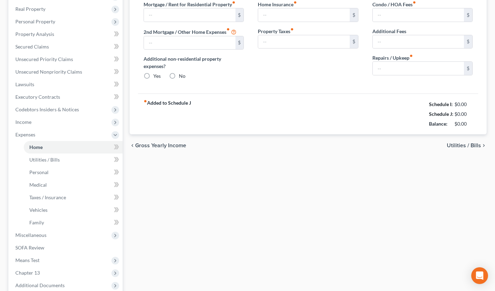
type input "0.00"
radio input "true"
type input "0.00"
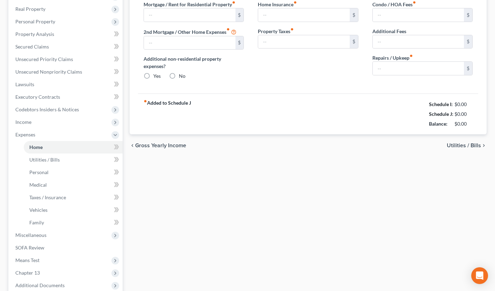
type input "0.00"
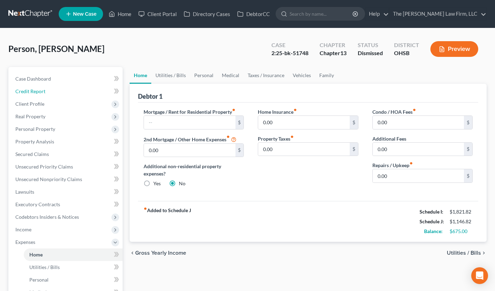
click at [41, 91] on span "Credit Report" at bounding box center [30, 91] width 30 height 6
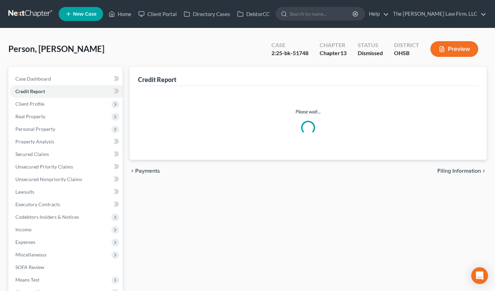
click at [42, 104] on span "Client Profile" at bounding box center [29, 104] width 29 height 6
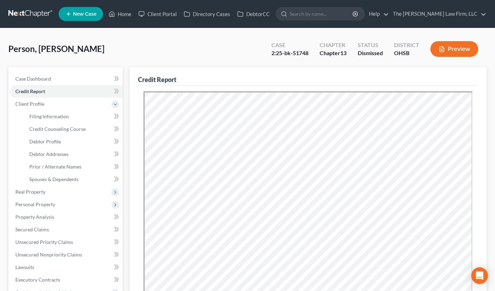
click at [57, 103] on span "Client Profile" at bounding box center [66, 104] width 113 height 13
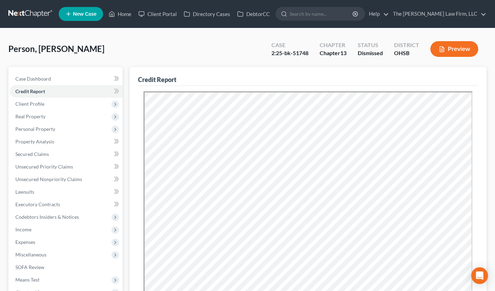
click at [57, 103] on span "Client Profile" at bounding box center [66, 104] width 113 height 13
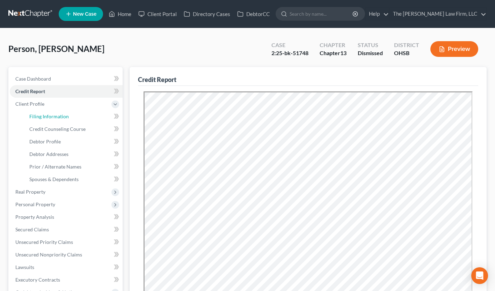
click at [54, 120] on link "Filing Information" at bounding box center [73, 116] width 99 height 13
select select "1"
select select "0"
select select "3"
select select "62"
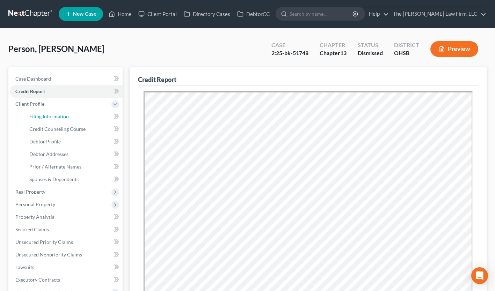
select select "2"
select select "36"
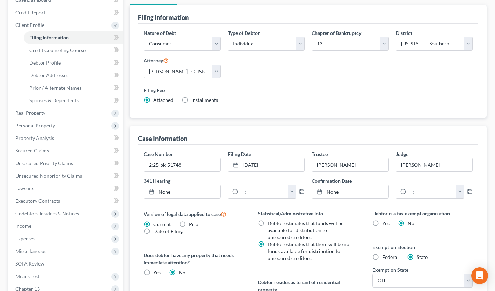
scroll to position [77, 0]
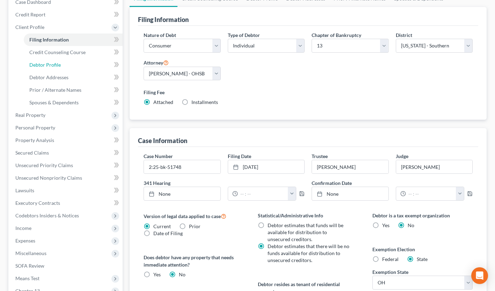
click at [74, 66] on link "Debtor Profile" at bounding box center [73, 65] width 99 height 13
select select "0"
select select "1"
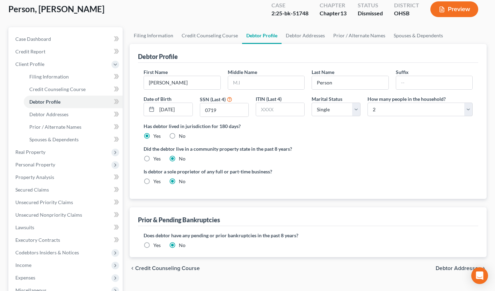
scroll to position [41, 0]
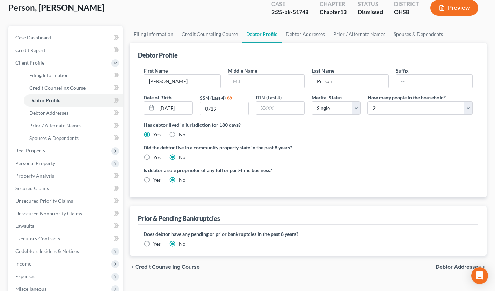
click at [37, 63] on span "Client Profile" at bounding box center [29, 63] width 29 height 6
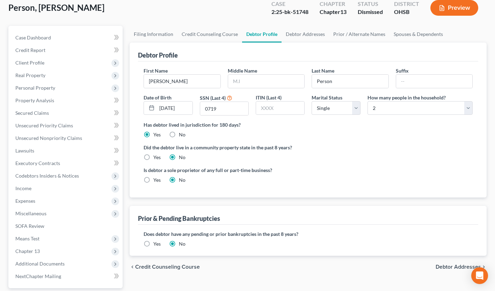
click at [38, 76] on span "Real Property" at bounding box center [30, 75] width 30 height 6
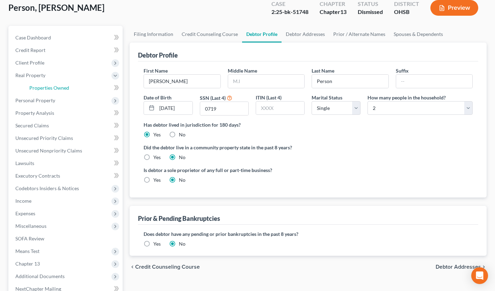
click at [47, 85] on span "Properties Owned" at bounding box center [49, 88] width 40 height 6
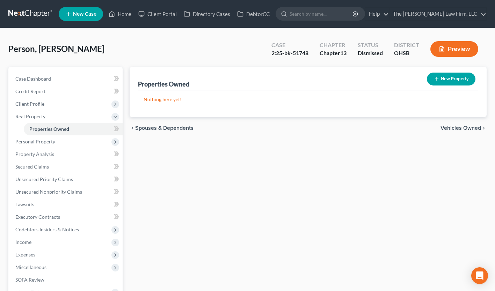
click at [48, 115] on span "Real Property" at bounding box center [66, 116] width 113 height 13
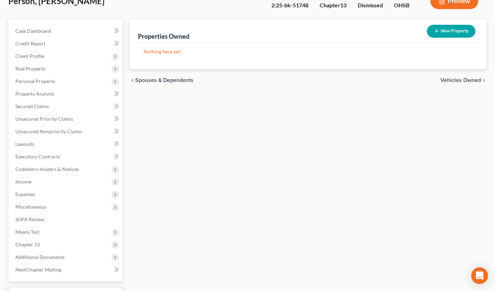
scroll to position [48, 0]
click at [48, 254] on span "Additional Documents" at bounding box center [39, 257] width 49 height 6
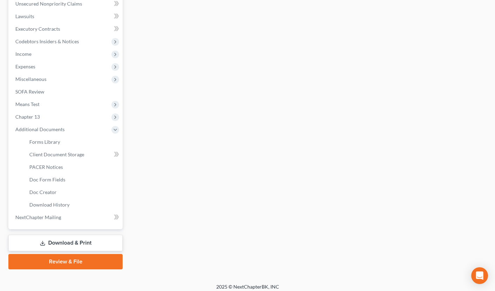
scroll to position [180, 0]
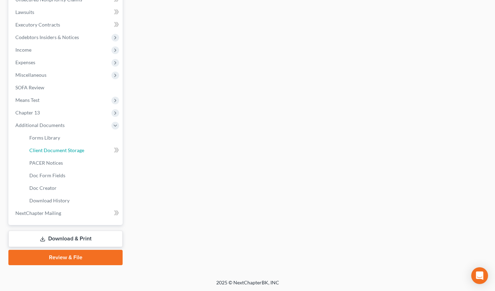
click at [54, 151] on span "Client Document Storage" at bounding box center [56, 150] width 55 height 6
select select "7"
select select "52"
select select "61"
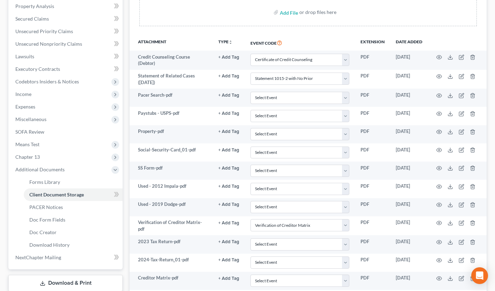
scroll to position [136, 0]
click at [448, 131] on icon at bounding box center [450, 132] width 6 height 6
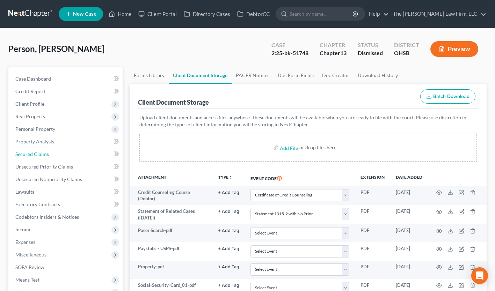
click at [37, 156] on span "Secured Claims" at bounding box center [32, 154] width 34 height 6
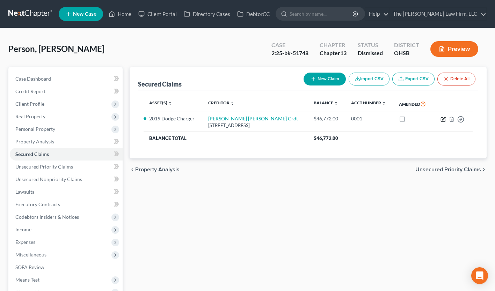
click at [444, 121] on icon "button" at bounding box center [443, 120] width 6 height 6
select select "36"
select select "6"
select select "2"
select select "0"
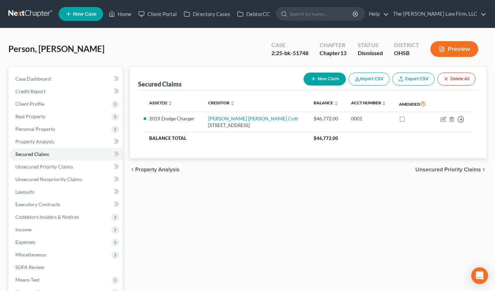
select select "0"
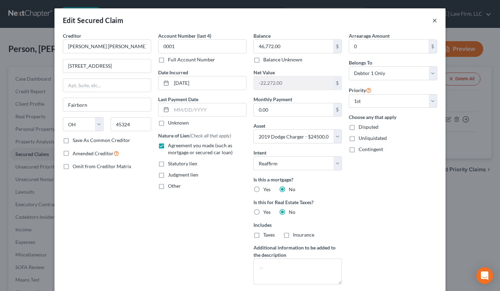
click at [432, 21] on button "×" at bounding box center [434, 20] width 5 height 8
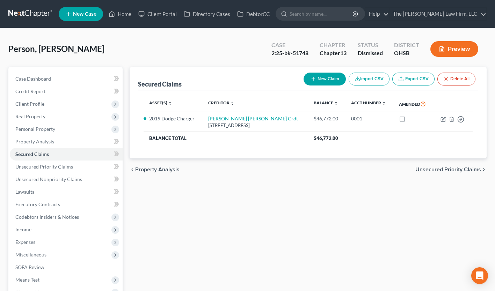
scroll to position [21, 0]
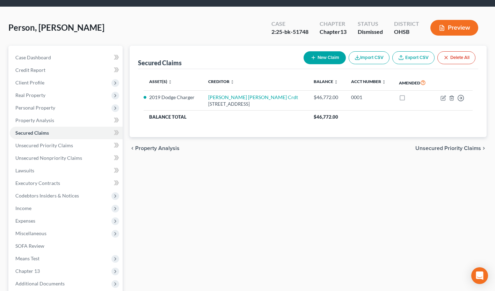
click at [63, 103] on span "Personal Property" at bounding box center [66, 108] width 113 height 13
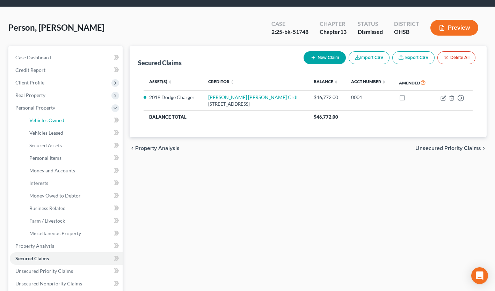
click at [63, 116] on link "Vehicles Owned" at bounding box center [73, 120] width 99 height 13
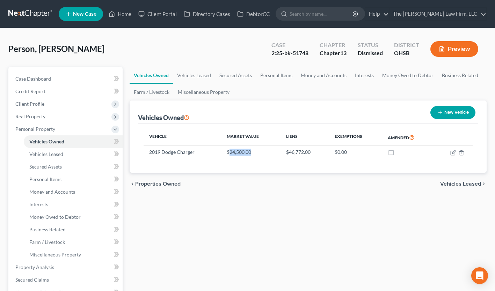
drag, startPoint x: 253, startPoint y: 151, endPoint x: 228, endPoint y: 153, distance: 24.8
click at [228, 153] on td "$24,500.00" at bounding box center [250, 152] width 59 height 13
copy td "24,500.00"
click at [36, 128] on span "Personal Property" at bounding box center [35, 129] width 40 height 6
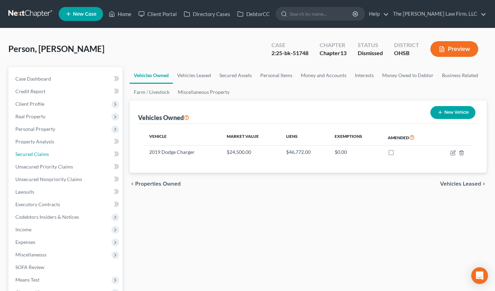
click at [37, 156] on span "Secured Claims" at bounding box center [32, 154] width 34 height 6
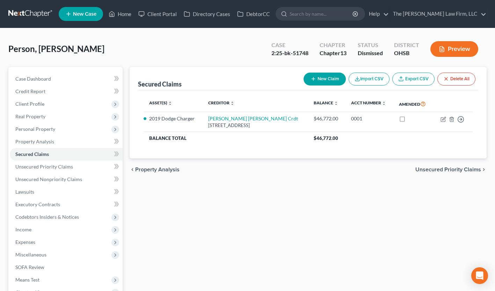
click at [37, 131] on span "Personal Property" at bounding box center [35, 129] width 40 height 6
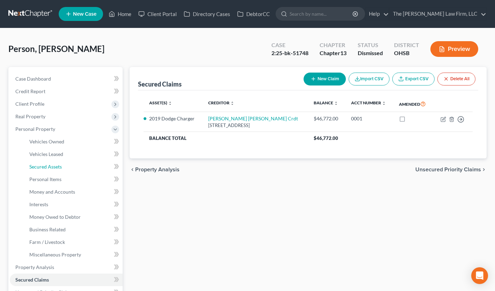
click at [49, 170] on link "Secured Assets" at bounding box center [73, 167] width 99 height 13
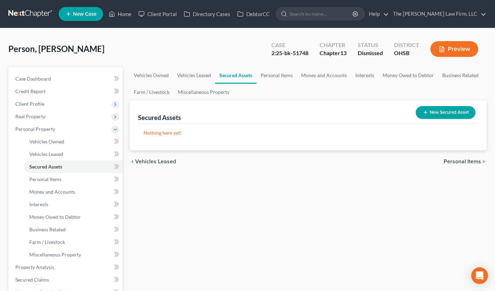
click at [39, 129] on span "Personal Property" at bounding box center [35, 129] width 40 height 6
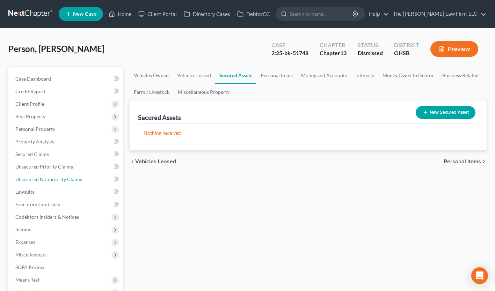
click at [52, 176] on span "Unsecured Nonpriority Claims" at bounding box center [48, 179] width 67 height 6
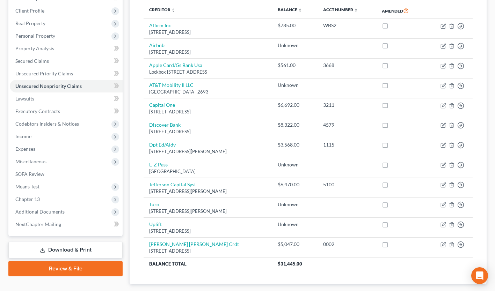
scroll to position [135, 0]
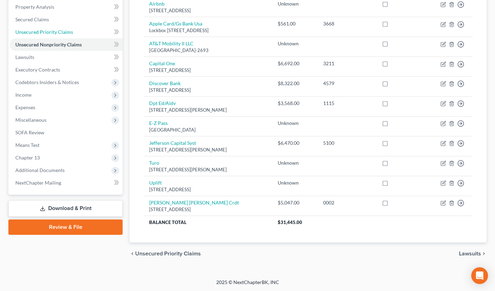
click at [77, 26] on link "Unsecured Priority Claims" at bounding box center [66, 32] width 113 height 13
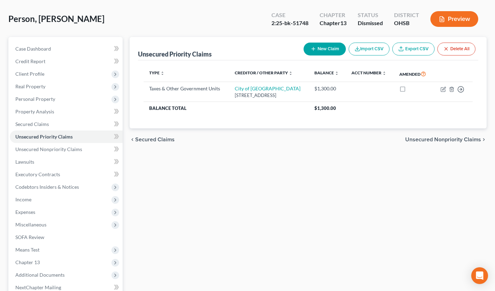
scroll to position [30, 0]
click at [58, 150] on span "Unsecured Nonpriority Claims" at bounding box center [48, 149] width 67 height 6
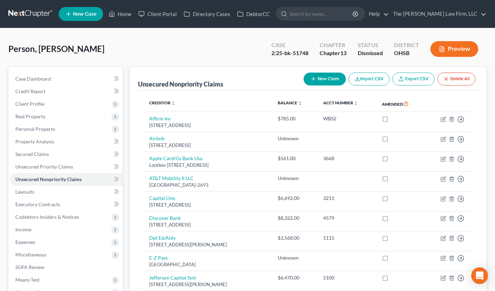
scroll to position [135, 0]
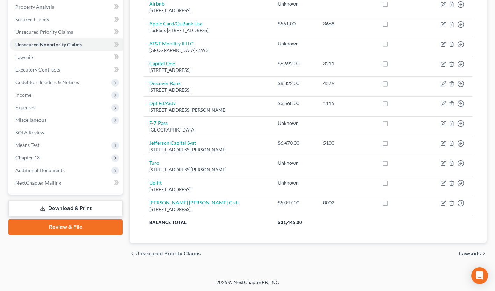
click at [67, 160] on span "Chapter 13" at bounding box center [66, 157] width 113 height 13
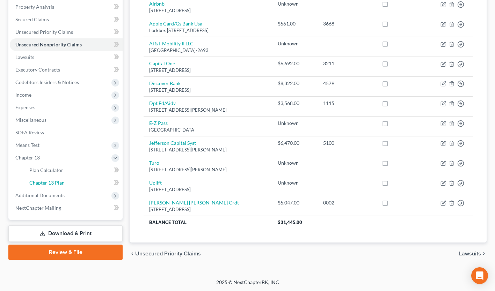
click at [60, 180] on span "Chapter 13 Plan" at bounding box center [46, 183] width 35 height 6
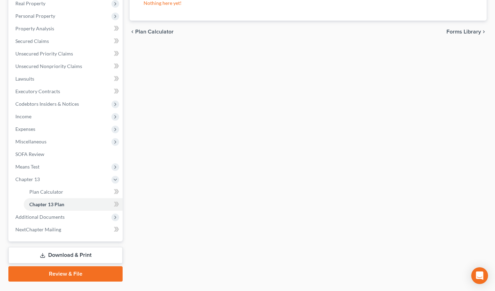
scroll to position [113, 0]
click at [64, 190] on link "Plan Calculator" at bounding box center [73, 191] width 99 height 13
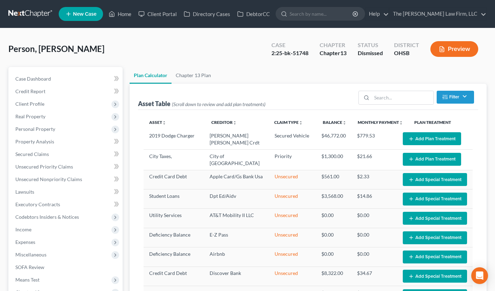
select select "59"
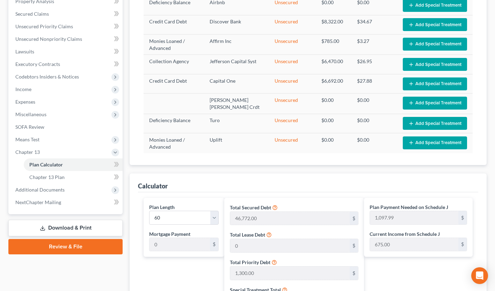
scroll to position [165, 0]
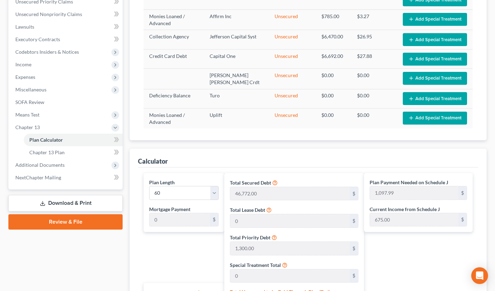
click at [46, 129] on span "Chapter 13" at bounding box center [66, 127] width 113 height 13
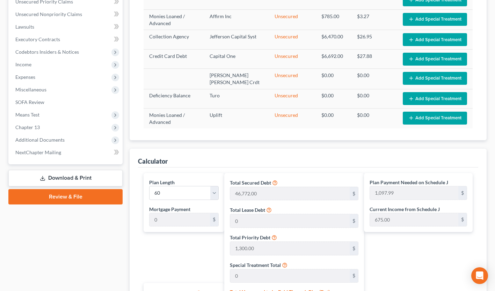
click at [40, 128] on span "Chapter 13" at bounding box center [66, 127] width 113 height 13
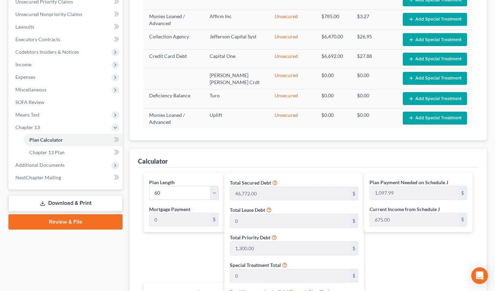
click at [34, 126] on span "Chapter 13" at bounding box center [27, 127] width 24 height 6
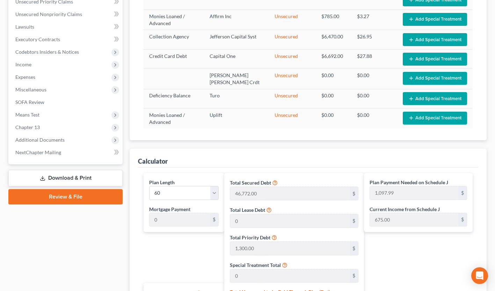
click at [36, 141] on span "Additional Documents" at bounding box center [39, 140] width 49 height 6
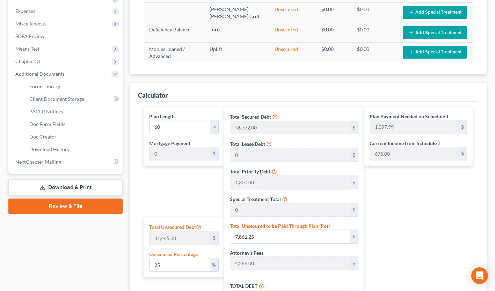
scroll to position [231, 0]
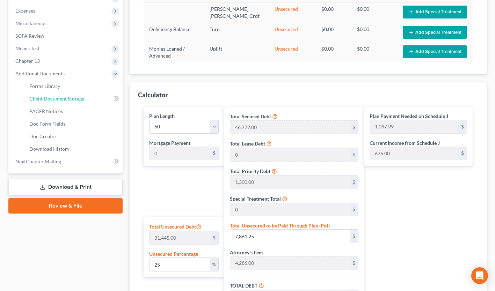
click at [54, 99] on span "Client Document Storage" at bounding box center [56, 99] width 55 height 6
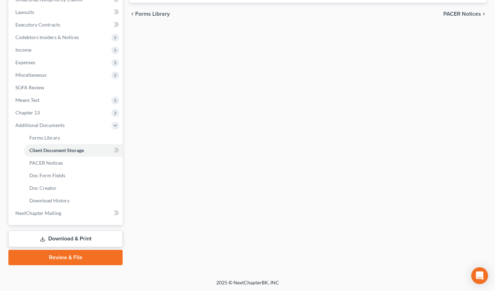
select select "7"
select select "52"
select select "61"
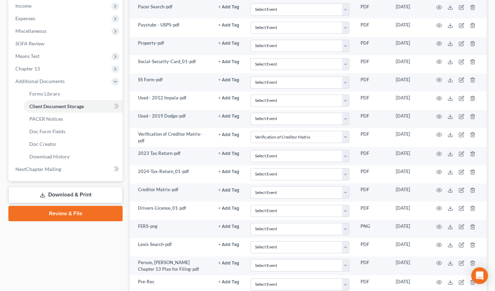
scroll to position [281, 0]
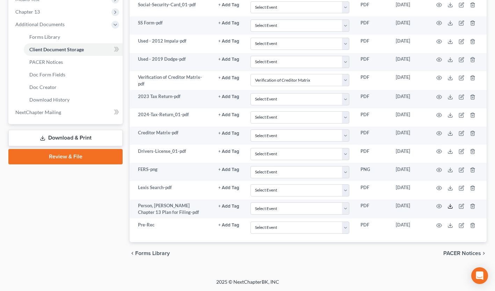
click at [448, 206] on icon at bounding box center [450, 206] width 6 height 6
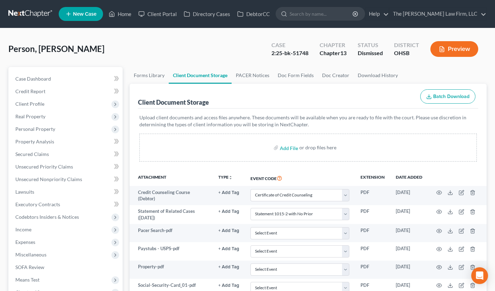
click at [349, 13] on input "search" at bounding box center [321, 13] width 64 height 13
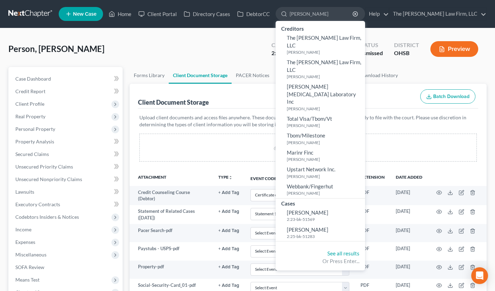
type input "lawson"
click at [328, 226] on span "[PERSON_NAME]" at bounding box center [308, 229] width 42 height 6
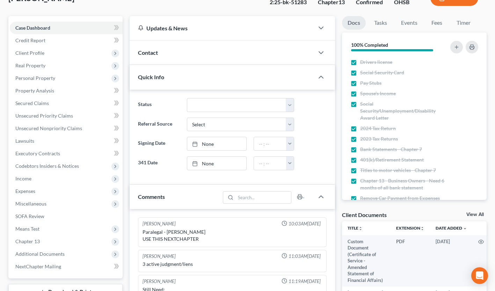
scroll to position [51, 0]
click at [43, 226] on span "Means Test" at bounding box center [66, 228] width 113 height 13
click at [54, 240] on span "Means Test Qualifier" at bounding box center [51, 241] width 44 height 6
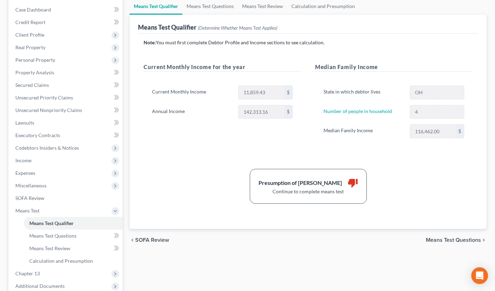
scroll to position [69, 0]
click at [46, 70] on span "Property Analysis" at bounding box center [34, 72] width 39 height 6
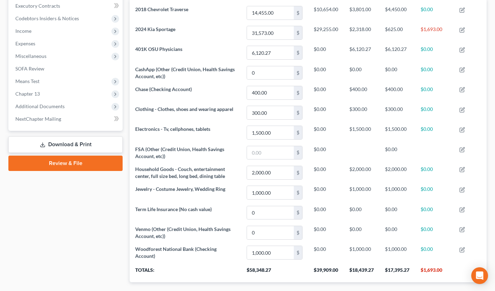
scroll to position [198, 0]
click at [43, 67] on span "SOFA Review" at bounding box center [29, 69] width 29 height 6
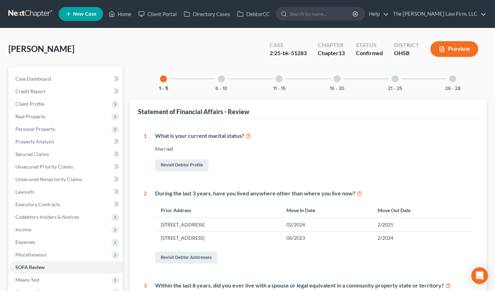
click at [225, 78] on div "6 - 10" at bounding box center [221, 79] width 24 height 24
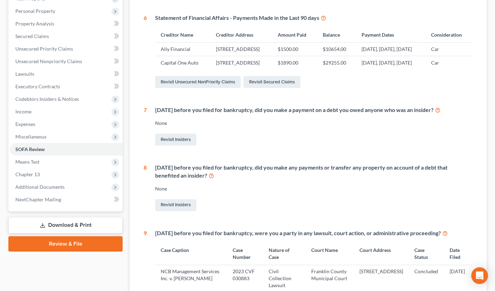
scroll to position [118, 0]
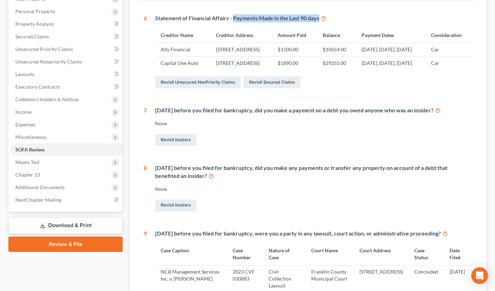
drag, startPoint x: 233, startPoint y: 18, endPoint x: 320, endPoint y: 10, distance: 86.9
click at [320, 10] on div "1 What is your current marital status? Married Revisit Debtor Profile 2 During …" at bounding box center [308, 226] width 340 height 452
copy div "Payments Made in the Last 90 days"
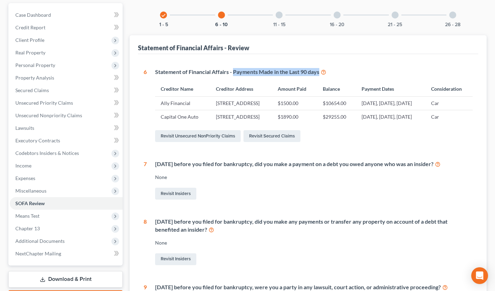
scroll to position [0, 0]
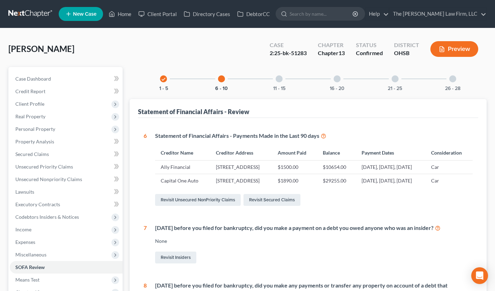
click at [328, 15] on input "search" at bounding box center [321, 13] width 64 height 13
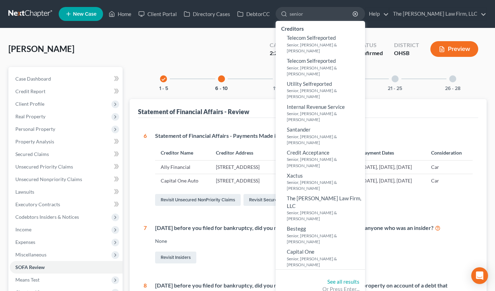
type input "senior"
click at [359, 278] on link "See all results" at bounding box center [343, 281] width 32 height 6
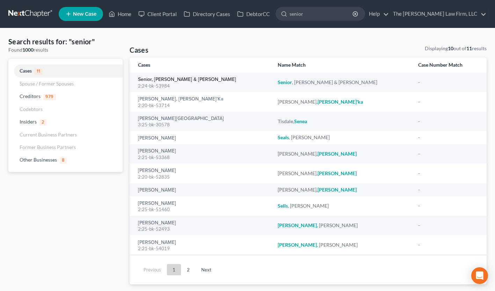
click at [164, 77] on link "Senior, [PERSON_NAME] & [PERSON_NAME]" at bounding box center [187, 79] width 98 height 5
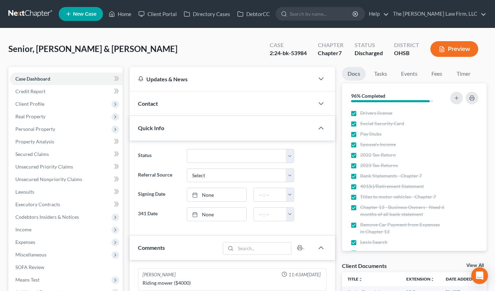
scroll to position [69, 0]
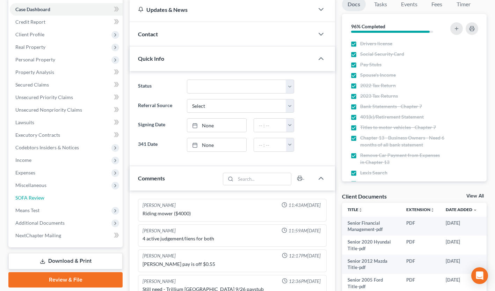
click at [47, 198] on link "SOFA Review" at bounding box center [66, 198] width 113 height 13
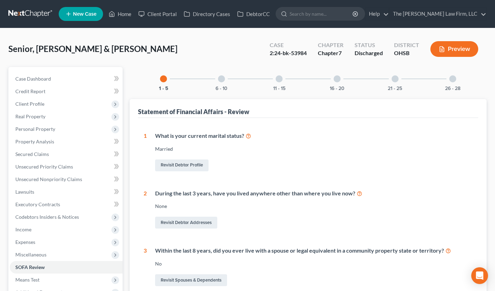
click at [220, 80] on div at bounding box center [221, 78] width 7 height 7
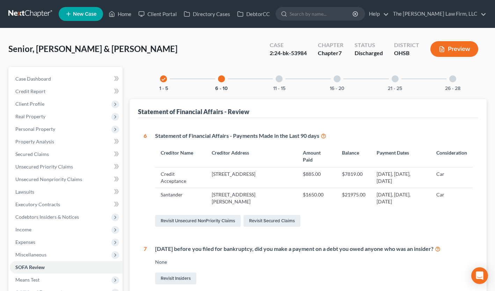
click at [24, 10] on link at bounding box center [30, 14] width 45 height 13
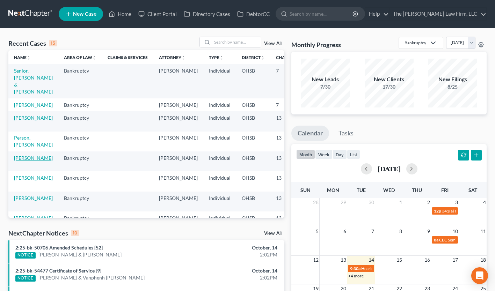
click at [21, 159] on link "Willis, Kevin" at bounding box center [33, 158] width 39 height 6
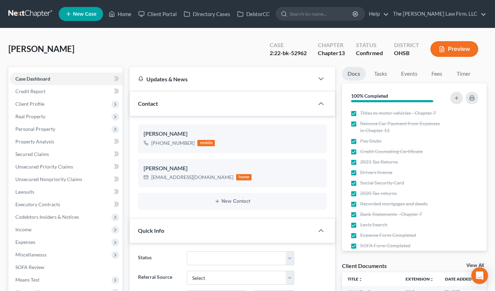
scroll to position [85, 0]
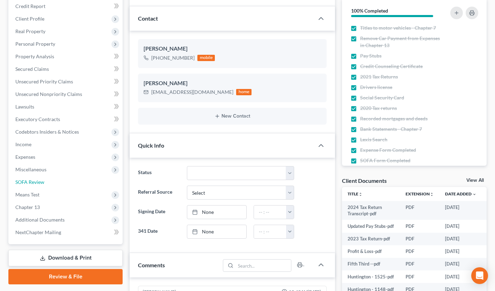
click at [37, 183] on span "SOFA Review" at bounding box center [29, 182] width 29 height 6
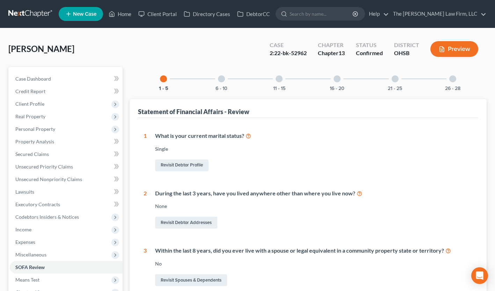
click at [224, 80] on div at bounding box center [221, 78] width 7 height 7
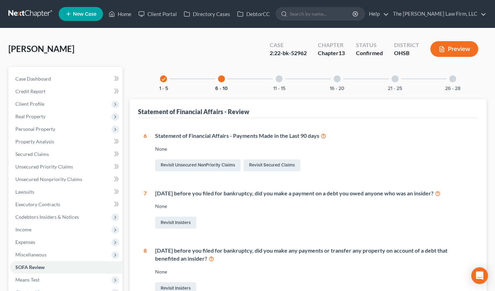
click at [27, 13] on link at bounding box center [30, 14] width 45 height 13
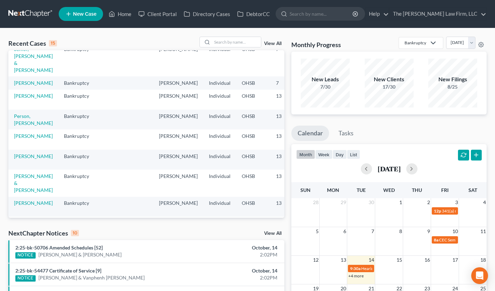
scroll to position [42, 0]
click at [26, 156] on link "[PERSON_NAME]" at bounding box center [33, 156] width 39 height 6
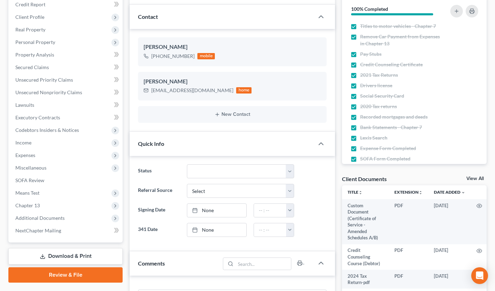
scroll to position [87, 0]
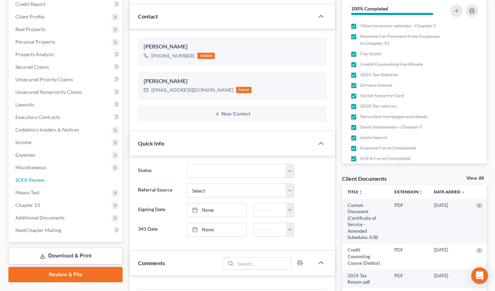
click at [39, 179] on span "SOFA Review" at bounding box center [29, 180] width 29 height 6
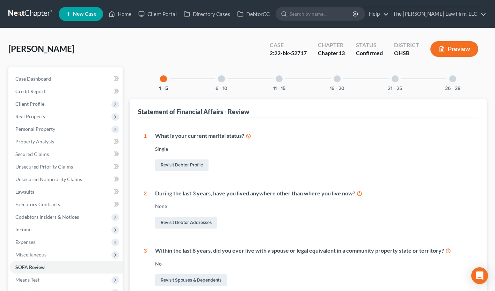
click at [220, 79] on div at bounding box center [221, 78] width 7 height 7
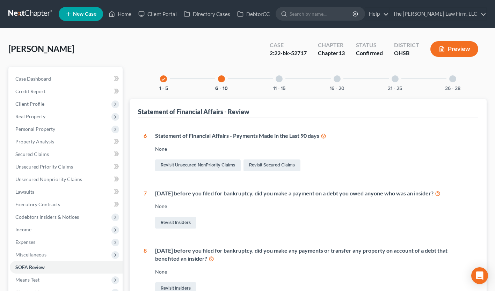
click at [24, 11] on link at bounding box center [30, 14] width 45 height 13
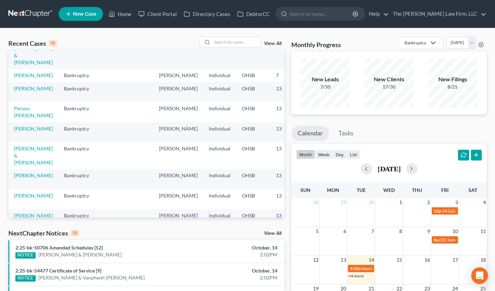
scroll to position [70, 0]
click at [21, 158] on link "[PERSON_NAME] & [PERSON_NAME]" at bounding box center [33, 155] width 39 height 20
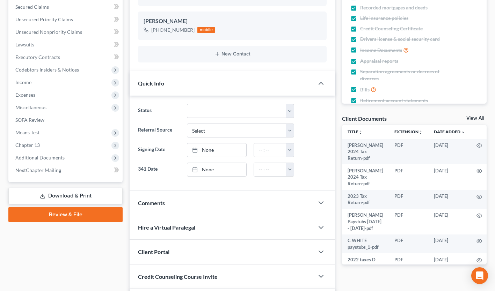
scroll to position [1710, 0]
click at [36, 121] on span "SOFA Review" at bounding box center [29, 120] width 29 height 6
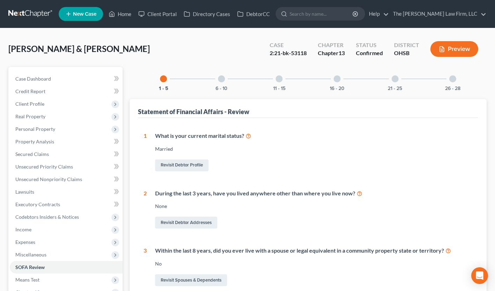
click at [222, 79] on div at bounding box center [221, 78] width 7 height 7
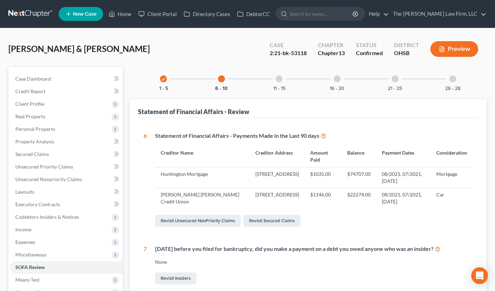
click at [29, 11] on link at bounding box center [30, 14] width 45 height 13
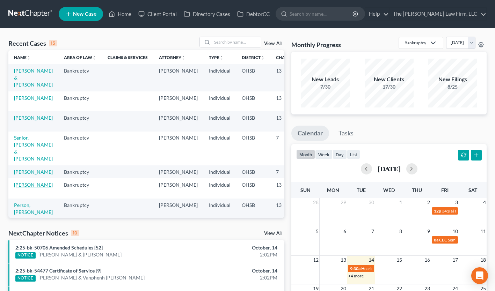
click at [18, 188] on link "[PERSON_NAME]" at bounding box center [33, 185] width 39 height 6
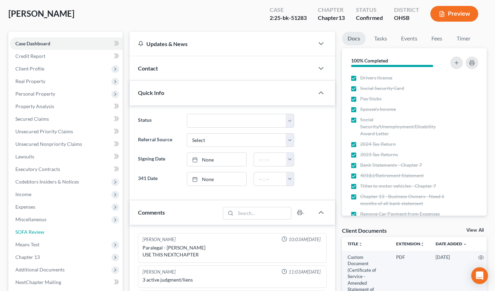
click at [37, 230] on span "SOFA Review" at bounding box center [29, 232] width 29 height 6
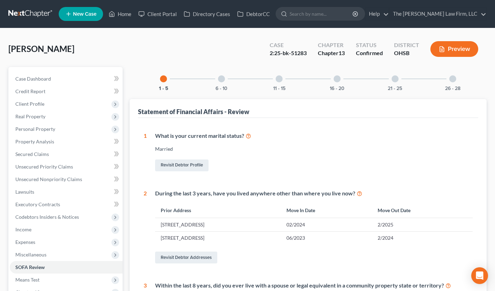
click at [218, 80] on div at bounding box center [221, 78] width 7 height 7
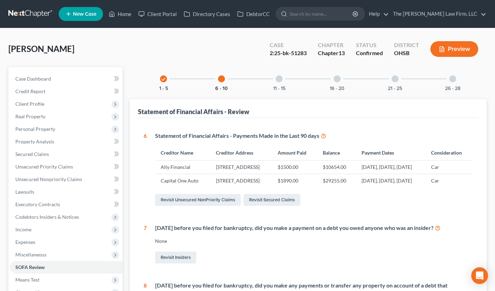
click at [45, 130] on span "Personal Property" at bounding box center [35, 129] width 40 height 6
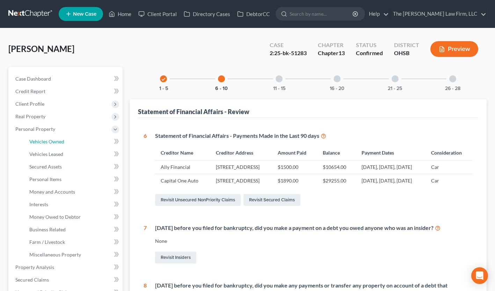
click at [55, 141] on span "Vehicles Owned" at bounding box center [46, 142] width 35 height 6
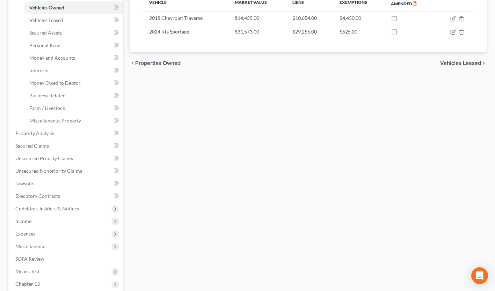
scroll to position [142, 0]
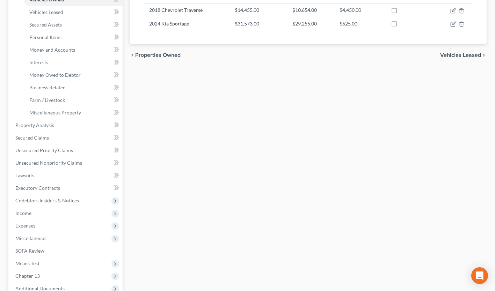
click at [40, 225] on span "Expenses" at bounding box center [66, 226] width 113 height 13
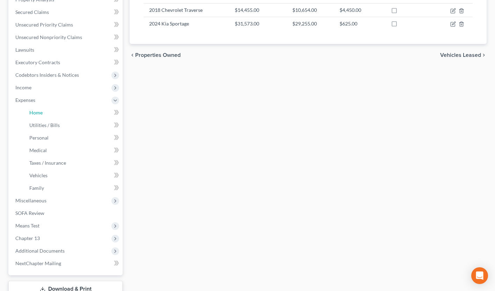
click at [48, 109] on link "Home" at bounding box center [73, 112] width 99 height 13
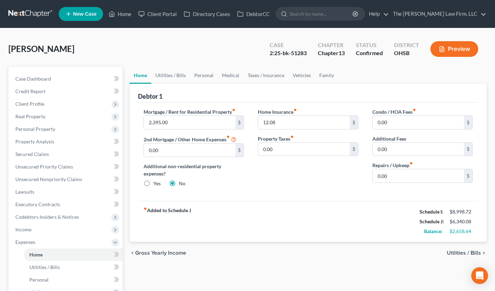
click at [35, 102] on span "Client Profile" at bounding box center [29, 104] width 29 height 6
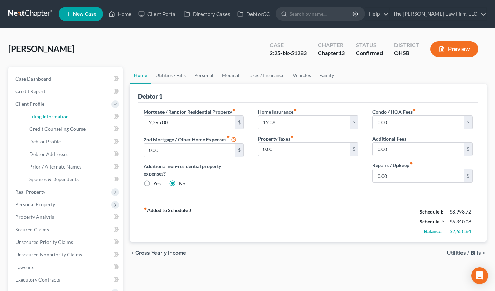
click at [49, 119] on link "Filing Information" at bounding box center [73, 116] width 99 height 13
select select "1"
select select "0"
select select "3"
select select "36"
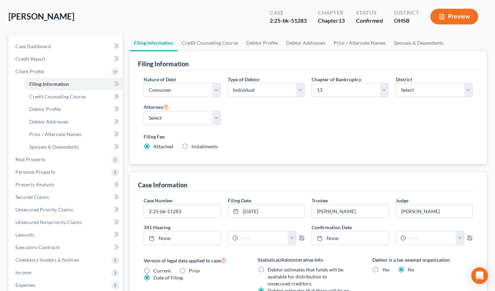
scroll to position [20, 0]
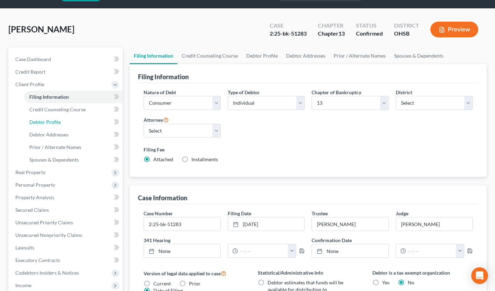
click at [48, 120] on span "Debtor Profile" at bounding box center [44, 122] width 31 height 6
select select "1"
select select "3"
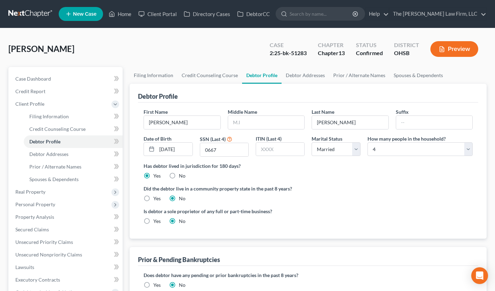
click at [60, 105] on span "Client Profile" at bounding box center [66, 104] width 113 height 13
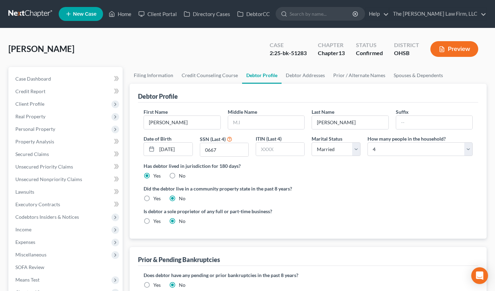
click at [55, 116] on span "Real Property" at bounding box center [66, 116] width 113 height 13
click at [54, 129] on span "Properties Owned" at bounding box center [49, 129] width 40 height 6
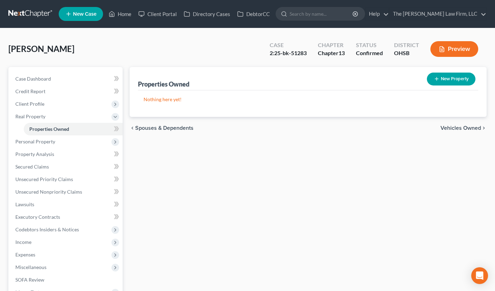
click at [43, 114] on span "Real Property" at bounding box center [30, 116] width 30 height 6
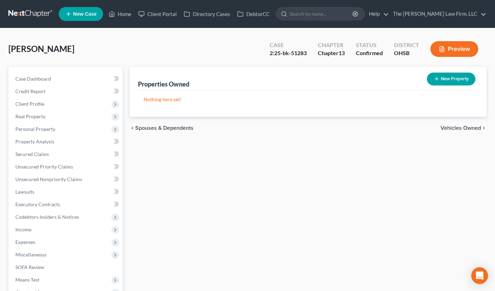
click at [43, 129] on span "Personal Property" at bounding box center [35, 129] width 40 height 6
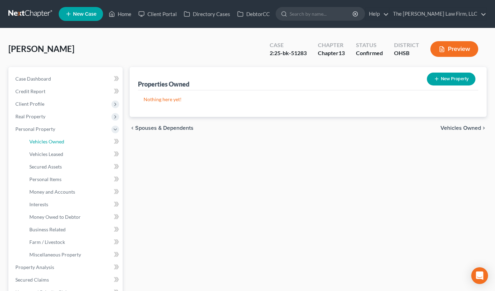
click at [47, 141] on span "Vehicles Owned" at bounding box center [46, 142] width 35 height 6
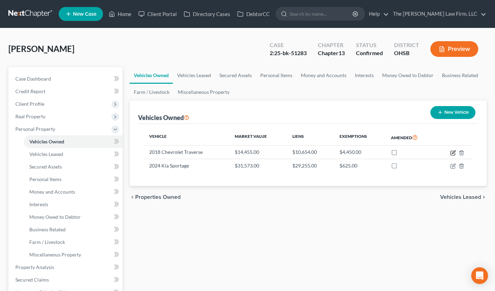
click at [453, 150] on icon "button" at bounding box center [453, 153] width 6 height 6
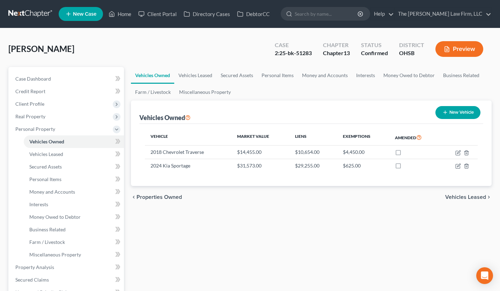
select select "0"
select select "8"
select select "2"
select select "0"
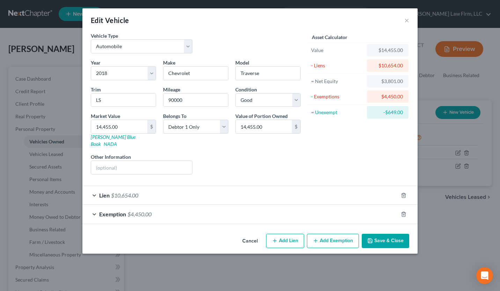
click at [256, 186] on div "Lien $10,654.00" at bounding box center [239, 195] width 315 height 18
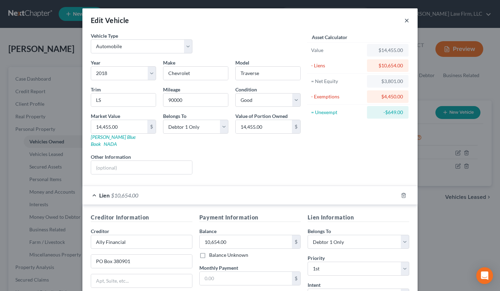
click at [404, 20] on button "×" at bounding box center [406, 20] width 5 height 8
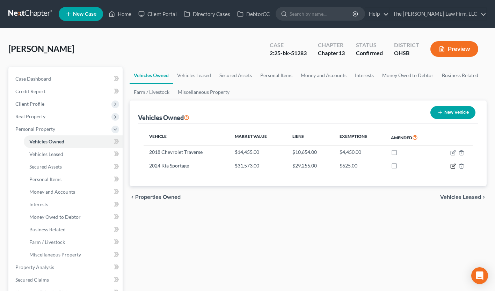
click at [450, 165] on icon "button" at bounding box center [452, 166] width 4 height 4
select select "0"
select select "2"
select select "0"
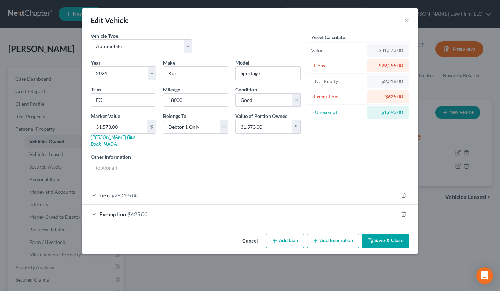
click at [198, 186] on div "Lien $29,255.00" at bounding box center [239, 195] width 315 height 18
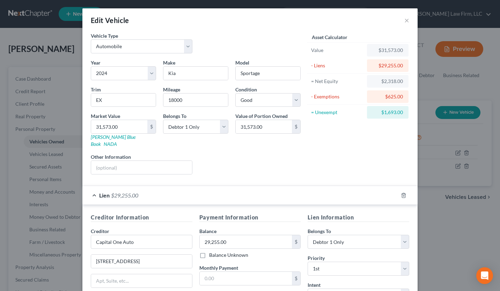
click at [401, 19] on div "Edit Vehicle ×" at bounding box center [249, 20] width 335 height 24
click at [404, 21] on button "×" at bounding box center [406, 20] width 5 height 8
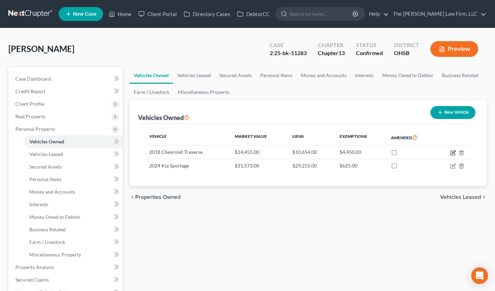
click at [453, 152] on icon "button" at bounding box center [453, 153] width 6 height 6
select select "0"
select select "8"
select select "2"
select select "0"
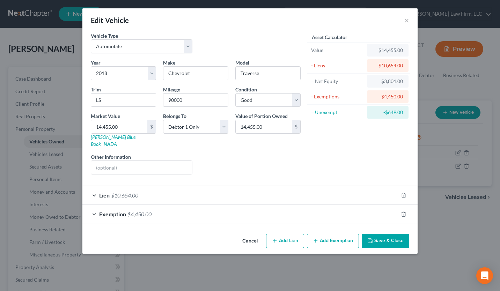
click at [305, 186] on div "Lien $10,654.00" at bounding box center [239, 195] width 315 height 18
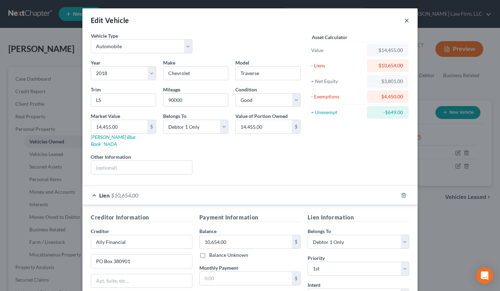
click at [404, 20] on button "×" at bounding box center [406, 20] width 5 height 8
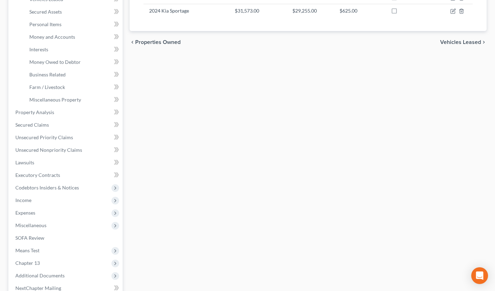
scroll to position [156, 0]
click at [42, 216] on span "Expenses" at bounding box center [66, 212] width 113 height 13
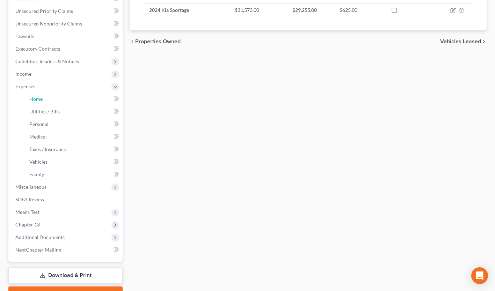
click at [49, 95] on link "Home" at bounding box center [73, 99] width 99 height 13
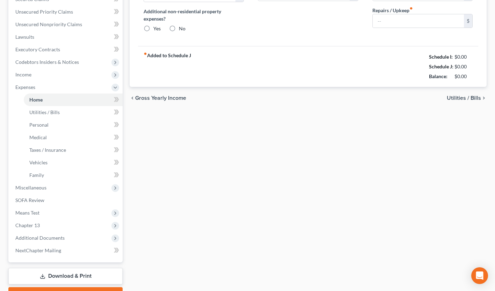
type input "2,395.00"
type input "0.00"
radio input "true"
type input "12.08"
type input "0.00"
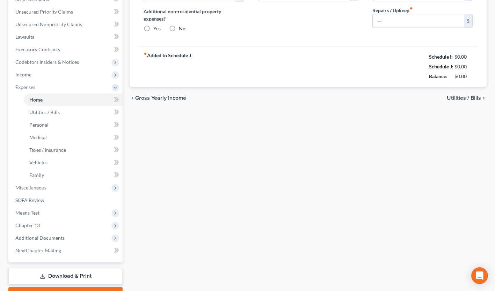
type input "0.00"
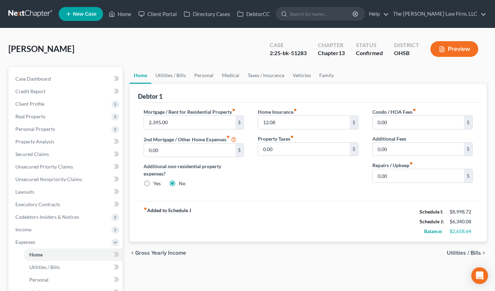
click at [57, 127] on span "Personal Property" at bounding box center [66, 129] width 113 height 13
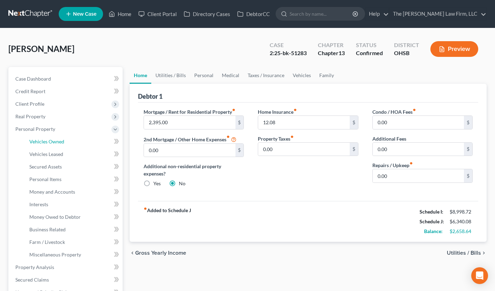
click at [54, 136] on link "Vehicles Owned" at bounding box center [73, 141] width 99 height 13
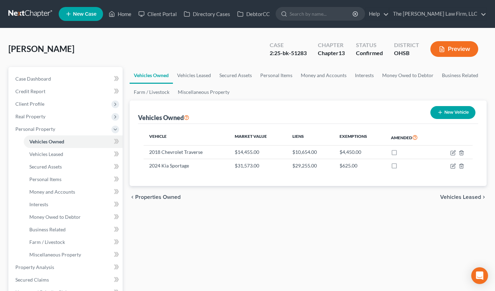
click at [52, 124] on span "Personal Property" at bounding box center [66, 129] width 113 height 13
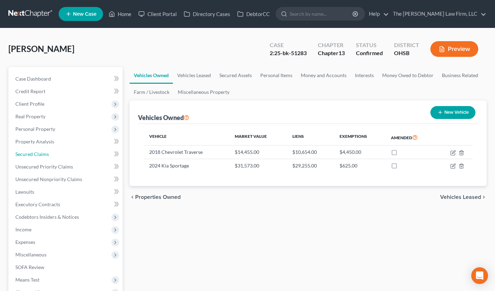
click at [36, 152] on span "Secured Claims" at bounding box center [32, 154] width 34 height 6
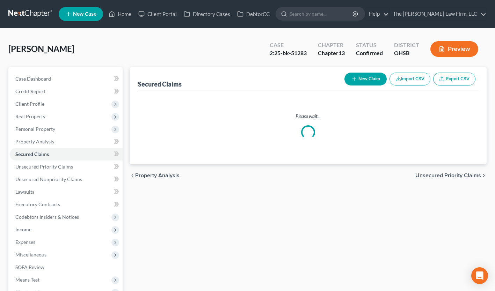
click at [42, 129] on span "Personal Property" at bounding box center [35, 129] width 40 height 6
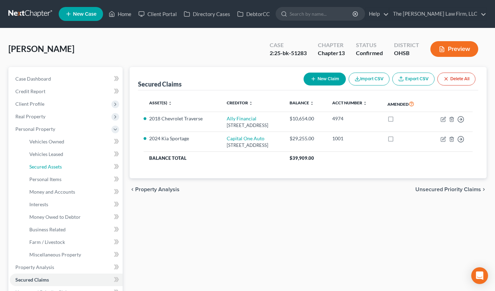
click at [50, 166] on span "Secured Assets" at bounding box center [45, 167] width 32 height 6
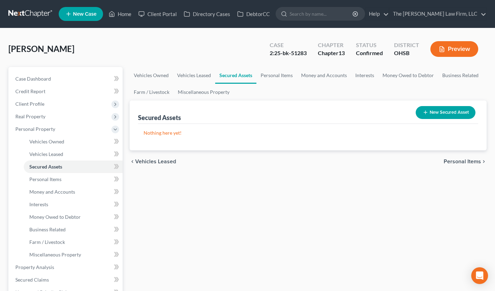
click at [43, 129] on span "Personal Property" at bounding box center [35, 129] width 40 height 6
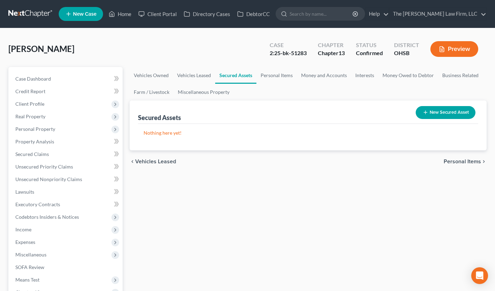
click at [42, 116] on span "Real Property" at bounding box center [30, 116] width 30 height 6
click at [47, 126] on span "Properties Owned" at bounding box center [49, 129] width 40 height 6
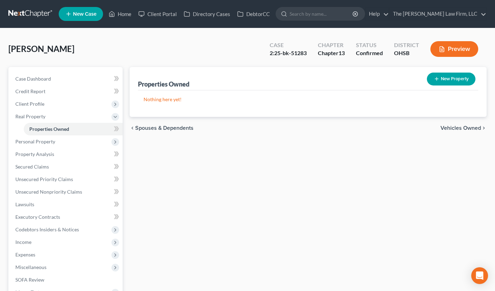
click at [47, 114] on span "Real Property" at bounding box center [66, 116] width 113 height 13
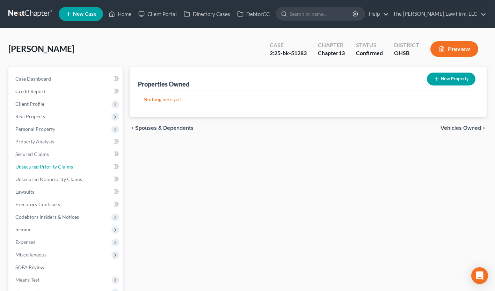
click at [54, 166] on span "Unsecured Priority Claims" at bounding box center [44, 167] width 58 height 6
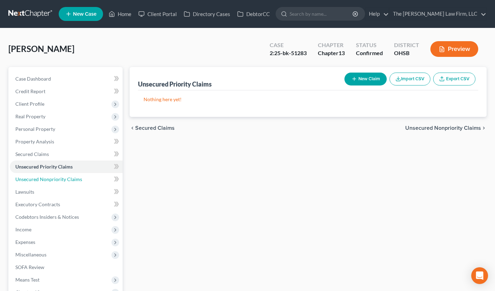
click at [53, 176] on span "Unsecured Nonpriority Claims" at bounding box center [48, 179] width 67 height 6
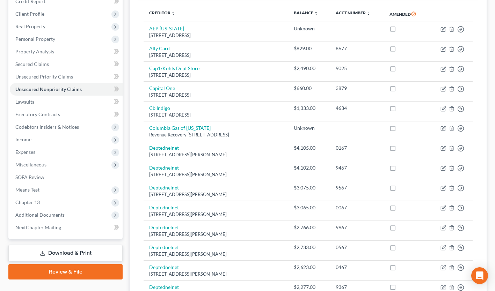
scroll to position [116, 0]
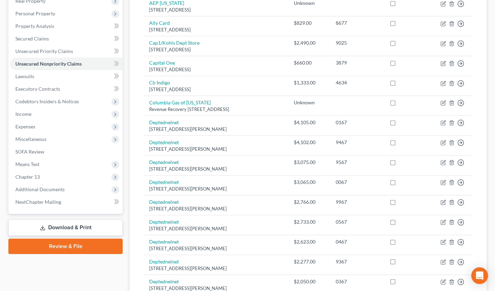
click at [46, 187] on span "Additional Documents" at bounding box center [39, 189] width 49 height 6
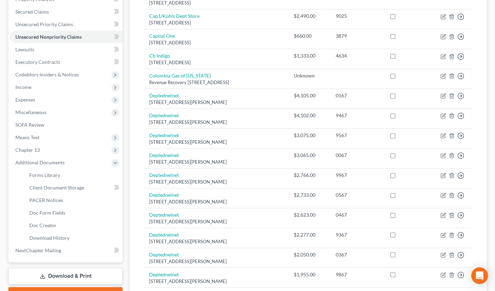
scroll to position [143, 0]
click at [53, 186] on span "Client Document Storage" at bounding box center [56, 187] width 55 height 6
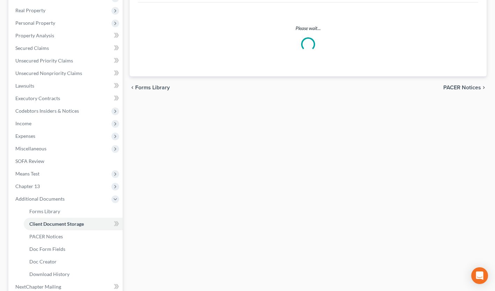
scroll to position [78, 0]
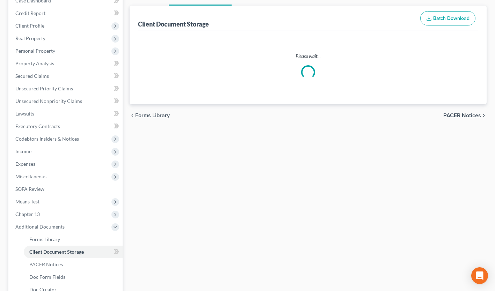
select select "7"
select select "52"
select select "61"
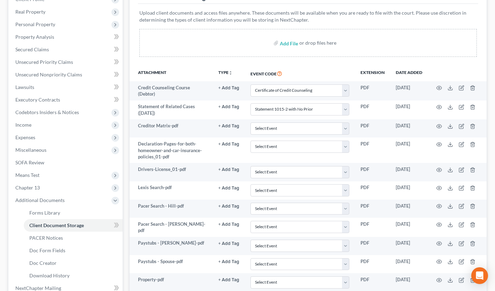
scroll to position [444, 0]
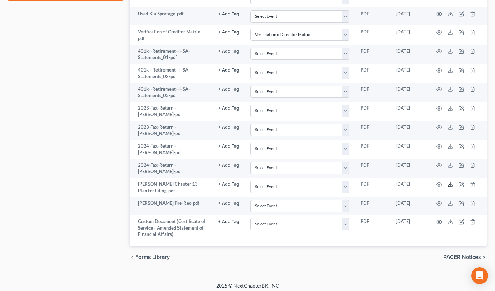
click at [449, 182] on icon at bounding box center [450, 185] width 6 height 6
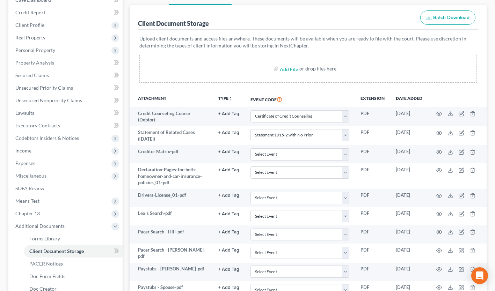
scroll to position [0, 0]
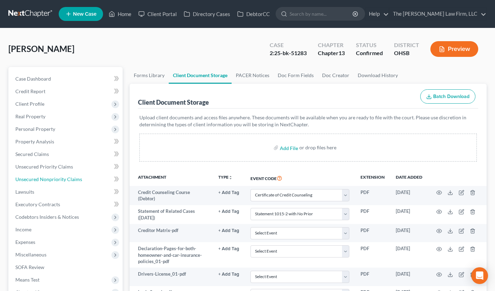
click at [54, 177] on span "Unsecured Nonpriority Claims" at bounding box center [48, 179] width 67 height 6
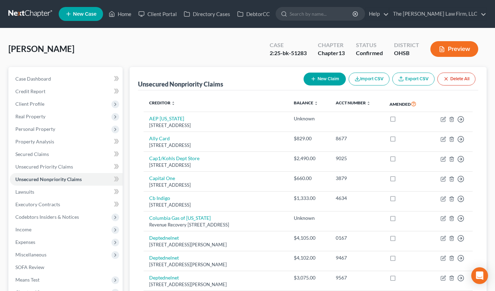
click at [320, 11] on input "search" at bounding box center [321, 13] width 64 height 13
type input "[PERSON_NAME]"
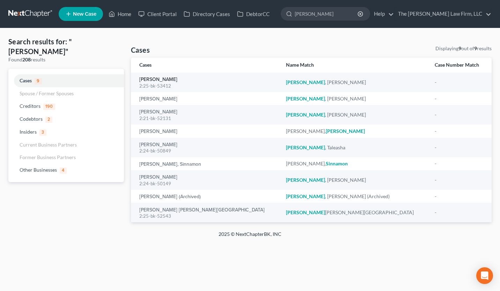
click at [164, 80] on link "[PERSON_NAME]" at bounding box center [158, 79] width 38 height 5
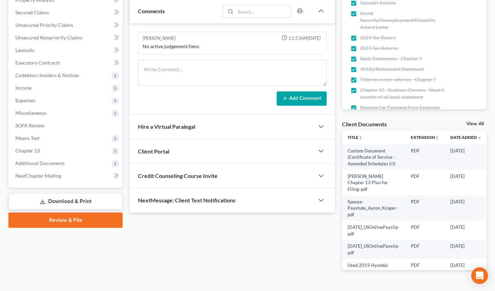
scroll to position [142, 0]
click at [36, 136] on span "Means Test" at bounding box center [27, 138] width 24 height 6
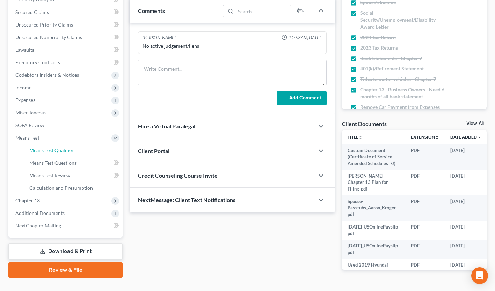
click at [50, 149] on span "Means Test Qualifier" at bounding box center [51, 150] width 44 height 6
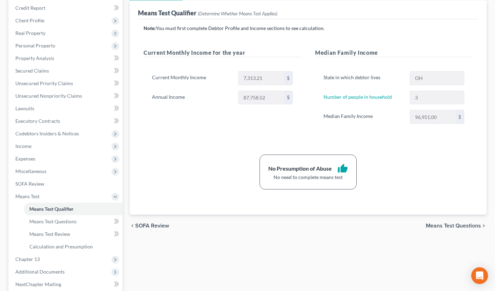
scroll to position [155, 0]
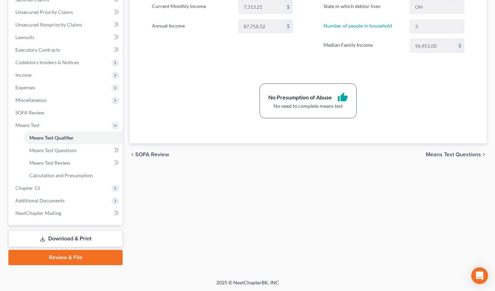
click at [50, 201] on span "Additional Documents" at bounding box center [39, 201] width 49 height 6
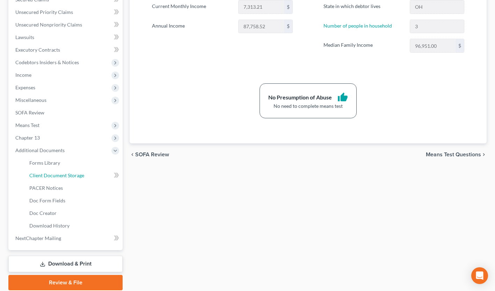
click at [59, 175] on span "Client Document Storage" at bounding box center [56, 175] width 55 height 6
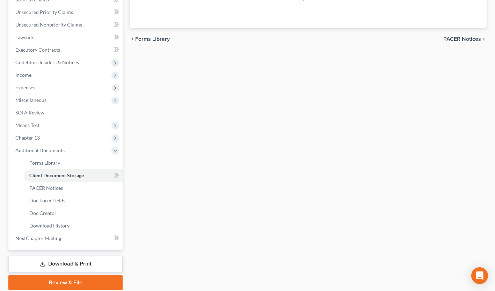
select select "7"
select select "52"
select select "61"
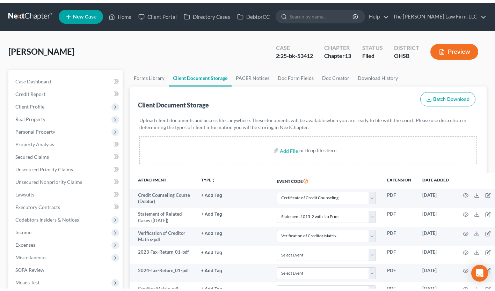
scroll to position [7, 0]
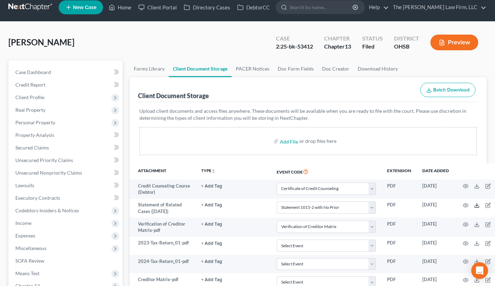
click at [474, 203] on icon at bounding box center [477, 205] width 6 height 6
click at [53, 162] on span "Unsecured Priority Claims" at bounding box center [44, 160] width 58 height 6
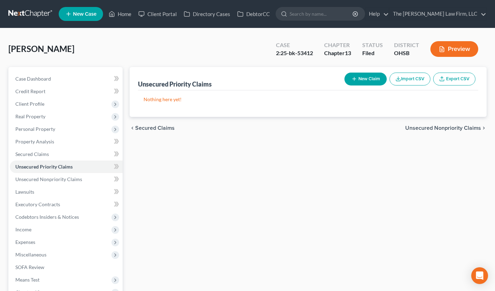
click at [36, 129] on span "Personal Property" at bounding box center [35, 129] width 40 height 6
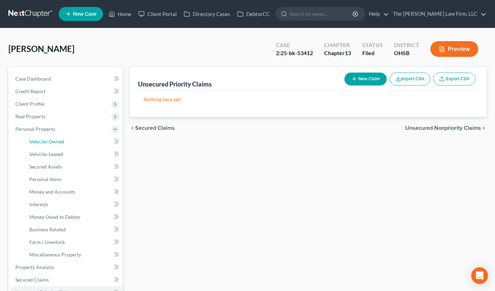
click at [54, 143] on span "Vehicles Owned" at bounding box center [46, 142] width 35 height 6
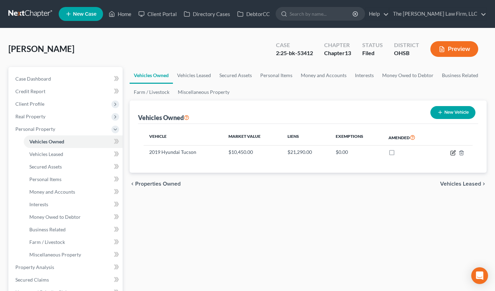
click at [452, 153] on icon "button" at bounding box center [453, 153] width 6 height 6
select select "0"
select select "7"
select select "2"
select select "0"
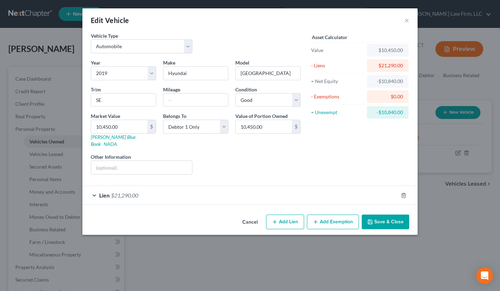
click at [247, 186] on div "Lien $21,290.00" at bounding box center [239, 195] width 315 height 18
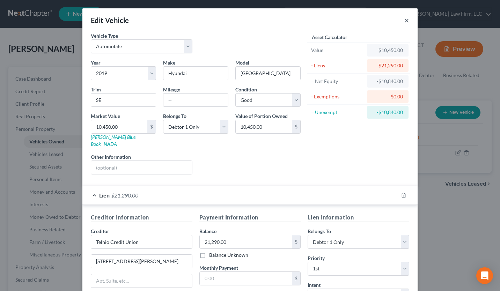
click at [404, 23] on button "×" at bounding box center [406, 20] width 5 height 8
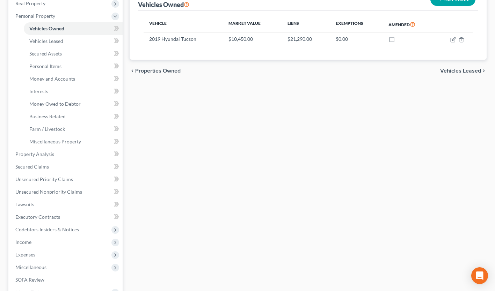
scroll to position [117, 0]
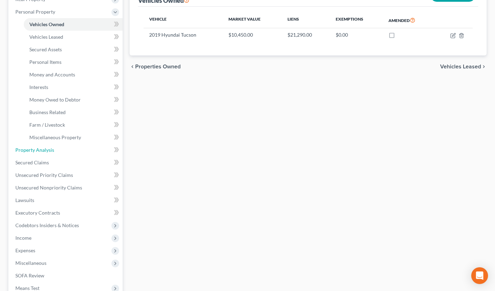
click at [53, 152] on span "Property Analysis" at bounding box center [34, 150] width 39 height 6
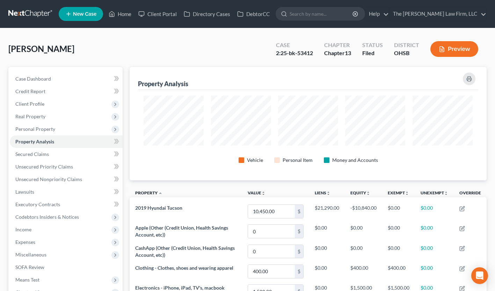
scroll to position [185, 0]
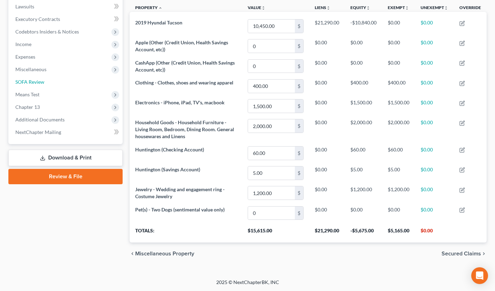
click at [43, 84] on span "SOFA Review" at bounding box center [29, 82] width 29 height 6
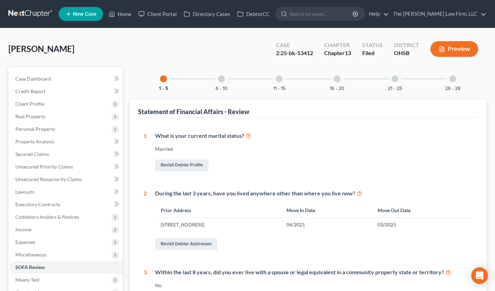
click at [224, 80] on div at bounding box center [221, 78] width 7 height 7
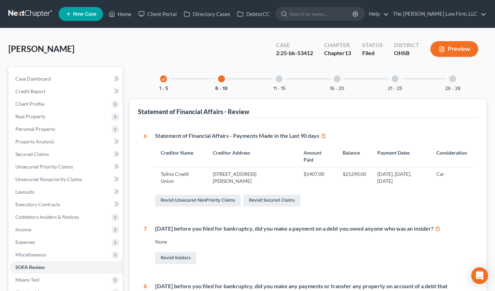
click at [55, 128] on span "Personal Property" at bounding box center [66, 129] width 113 height 13
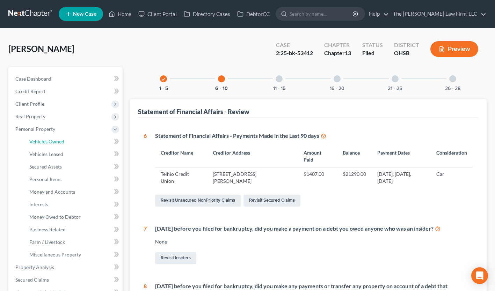
click at [57, 137] on link "Vehicles Owned" at bounding box center [73, 141] width 99 height 13
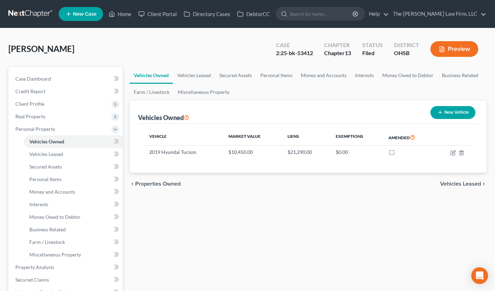
click at [58, 128] on span "Personal Property" at bounding box center [66, 129] width 113 height 13
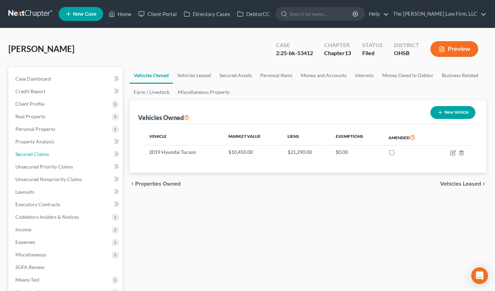
click at [49, 154] on link "Secured Claims" at bounding box center [66, 154] width 113 height 13
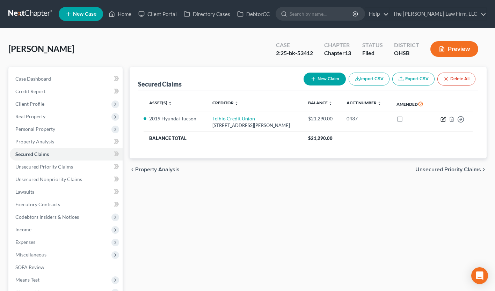
click at [441, 121] on icon "button" at bounding box center [443, 120] width 6 height 6
select select "36"
select select "0"
select select "2"
select select "0"
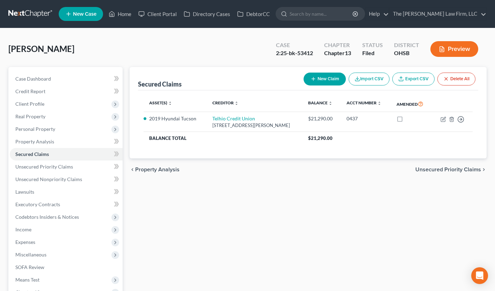
select select "0"
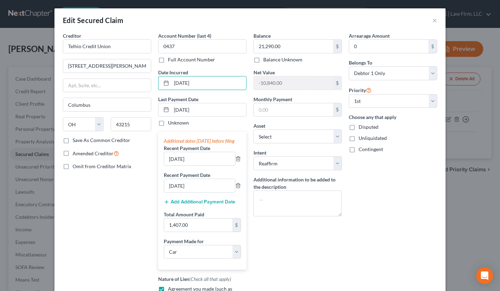
drag, startPoint x: 215, startPoint y: 83, endPoint x: 146, endPoint y: 86, distance: 69.5
click at [146, 86] on div "Creditor * Telhio Credit Union [GEOGRAPHIC_DATA][PERSON_NAME] [GEOGRAPHIC_DATA]…" at bounding box center [249, 185] width 381 height 306
click at [432, 22] on button "×" at bounding box center [434, 20] width 5 height 8
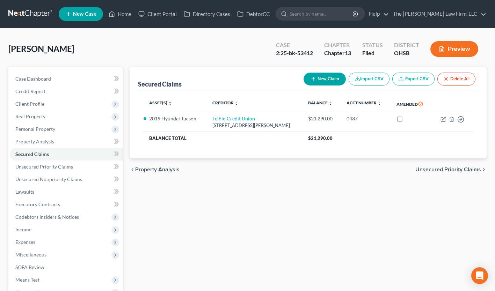
click at [28, 132] on span "Personal Property" at bounding box center [66, 129] width 113 height 13
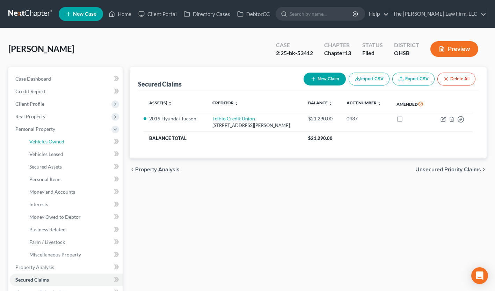
click at [44, 140] on span "Vehicles Owned" at bounding box center [46, 142] width 35 height 6
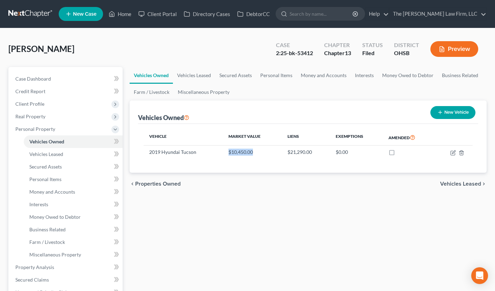
drag, startPoint x: 259, startPoint y: 151, endPoint x: 209, endPoint y: 152, distance: 49.9
click at [209, 152] on tr "2019 Hyundai Tucson $10,450.00 $21,290.00 $0.00" at bounding box center [307, 152] width 329 height 13
copy tr "$10,450.00"
click at [48, 168] on span "Secured Assets" at bounding box center [45, 167] width 32 height 6
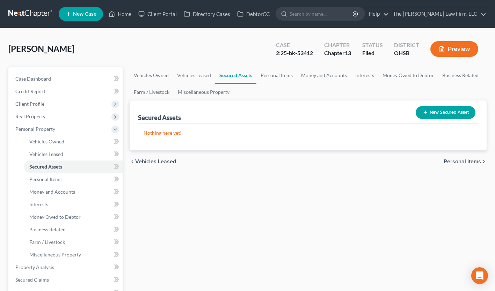
click at [34, 114] on span "Real Property" at bounding box center [30, 116] width 30 height 6
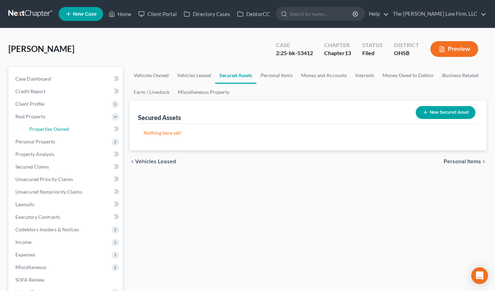
click at [42, 125] on link "Properties Owned" at bounding box center [73, 129] width 99 height 13
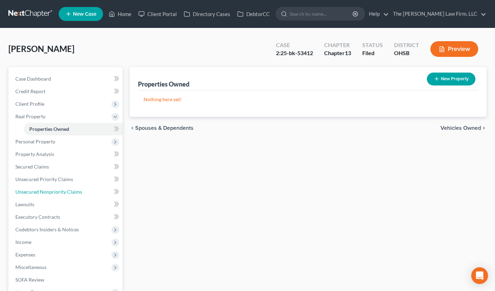
click at [47, 190] on span "Unsecured Nonpriority Claims" at bounding box center [48, 192] width 67 height 6
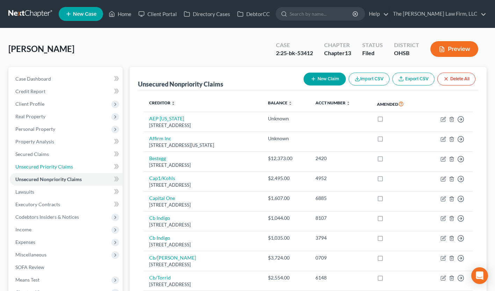
click at [45, 167] on span "Unsecured Priority Claims" at bounding box center [44, 167] width 58 height 6
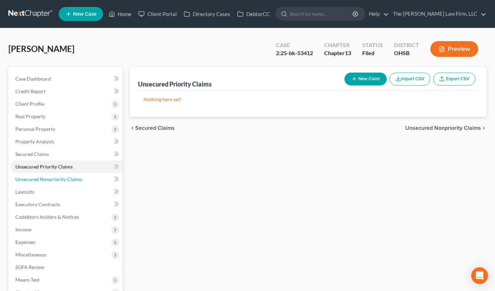
click at [66, 179] on span "Unsecured Nonpriority Claims" at bounding box center [48, 179] width 67 height 6
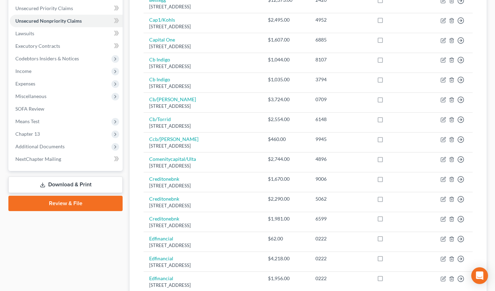
scroll to position [163, 0]
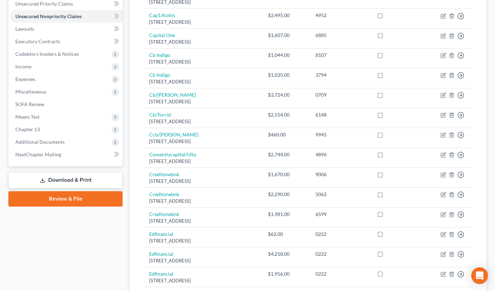
click at [58, 142] on span "Additional Documents" at bounding box center [39, 142] width 49 height 6
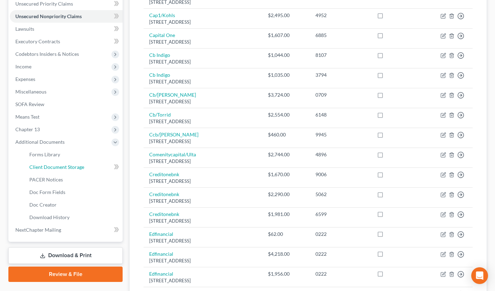
click at [48, 165] on span "Client Document Storage" at bounding box center [56, 167] width 55 height 6
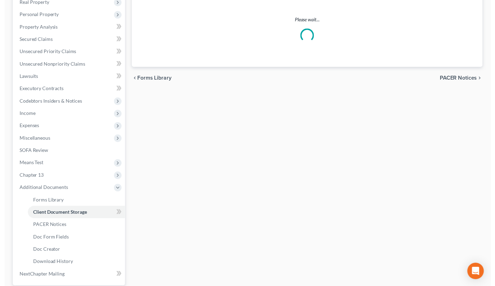
scroll to position [88, 0]
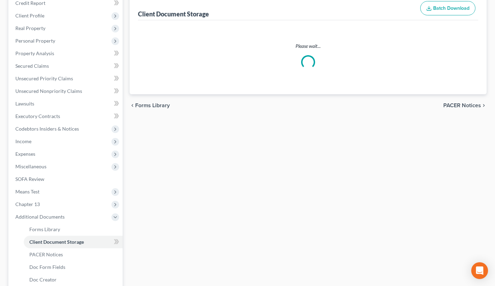
select select "7"
select select "52"
select select "61"
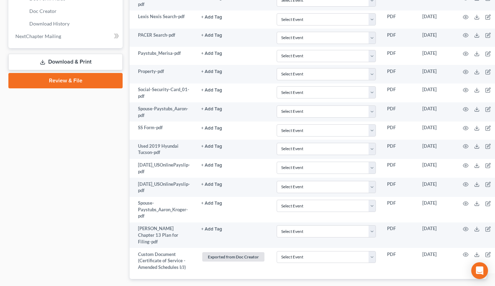
scroll to position [398, 0]
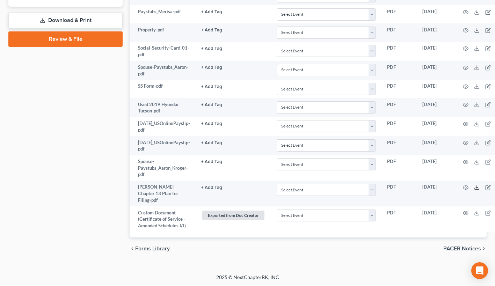
click at [475, 187] on icon at bounding box center [477, 188] width 6 height 6
